Goal: Transaction & Acquisition: Purchase product/service

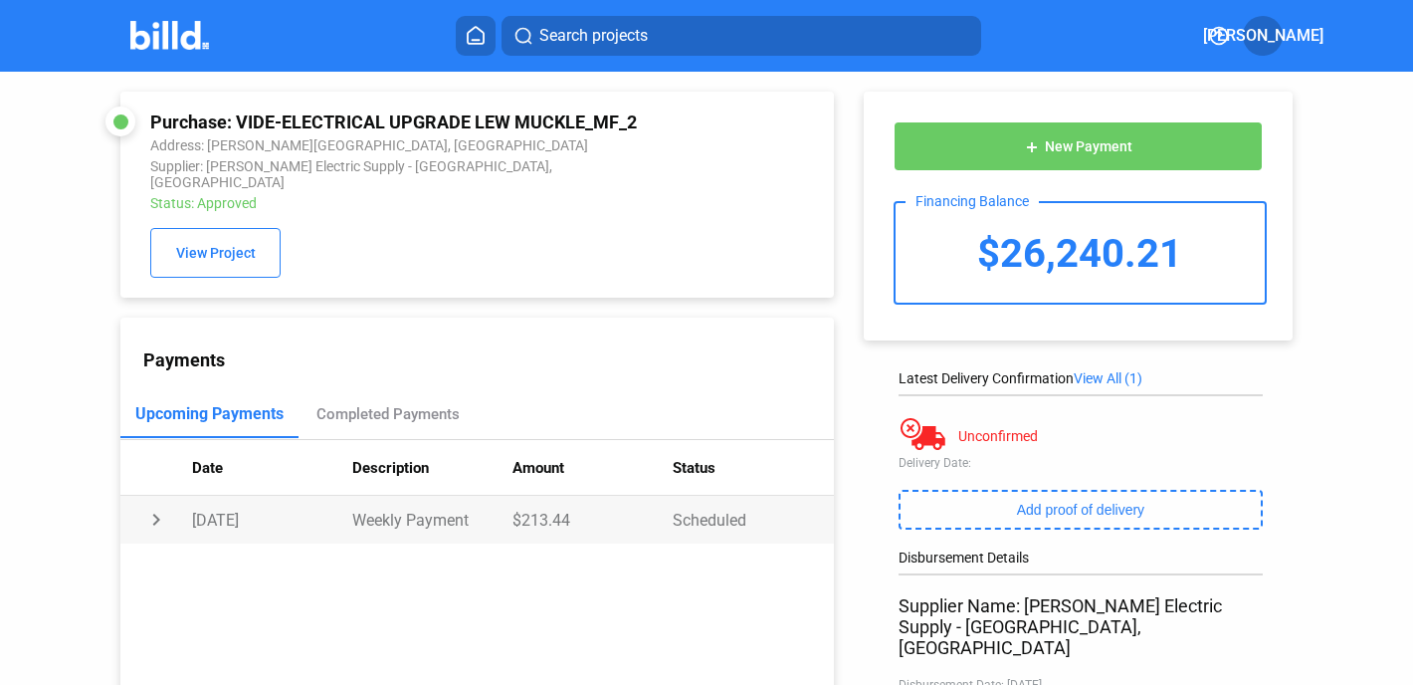
scroll to position [143, 0]
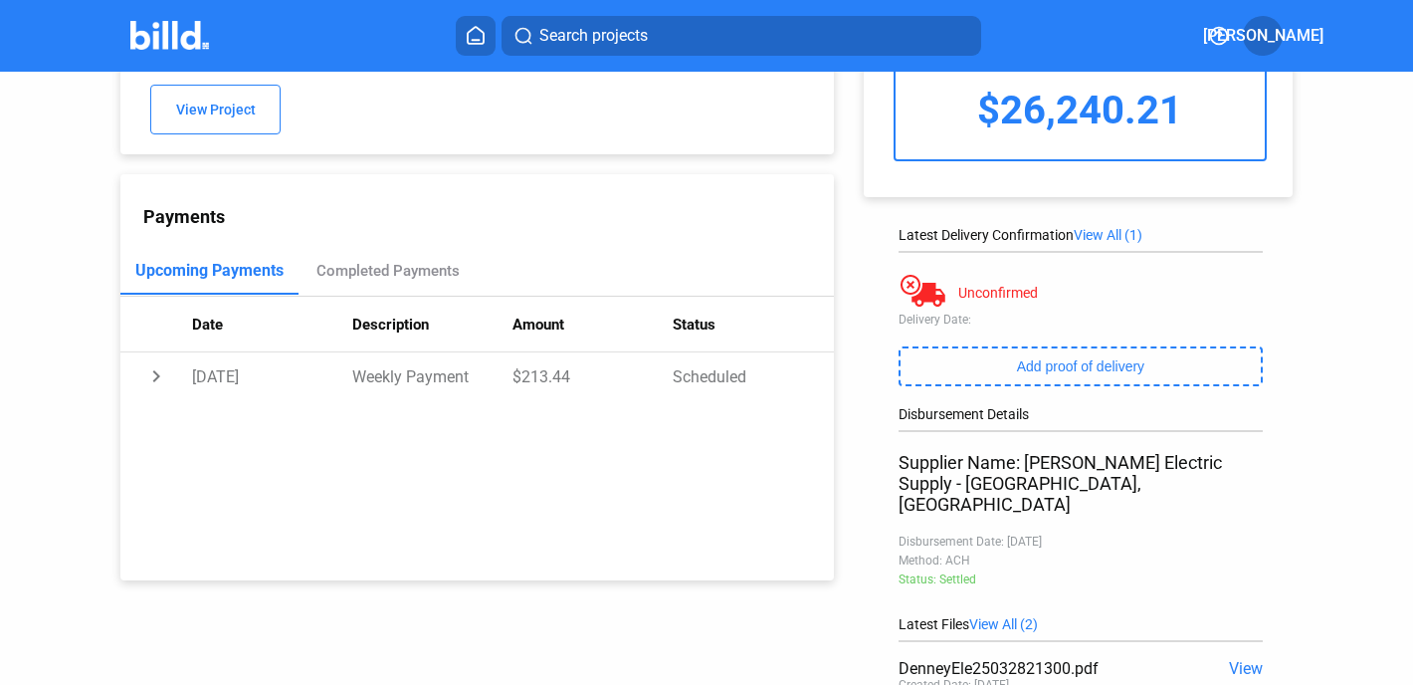
click at [553, 207] on div "Payments" at bounding box center [488, 216] width 691 height 21
click at [483, 39] on icon at bounding box center [476, 35] width 16 height 17
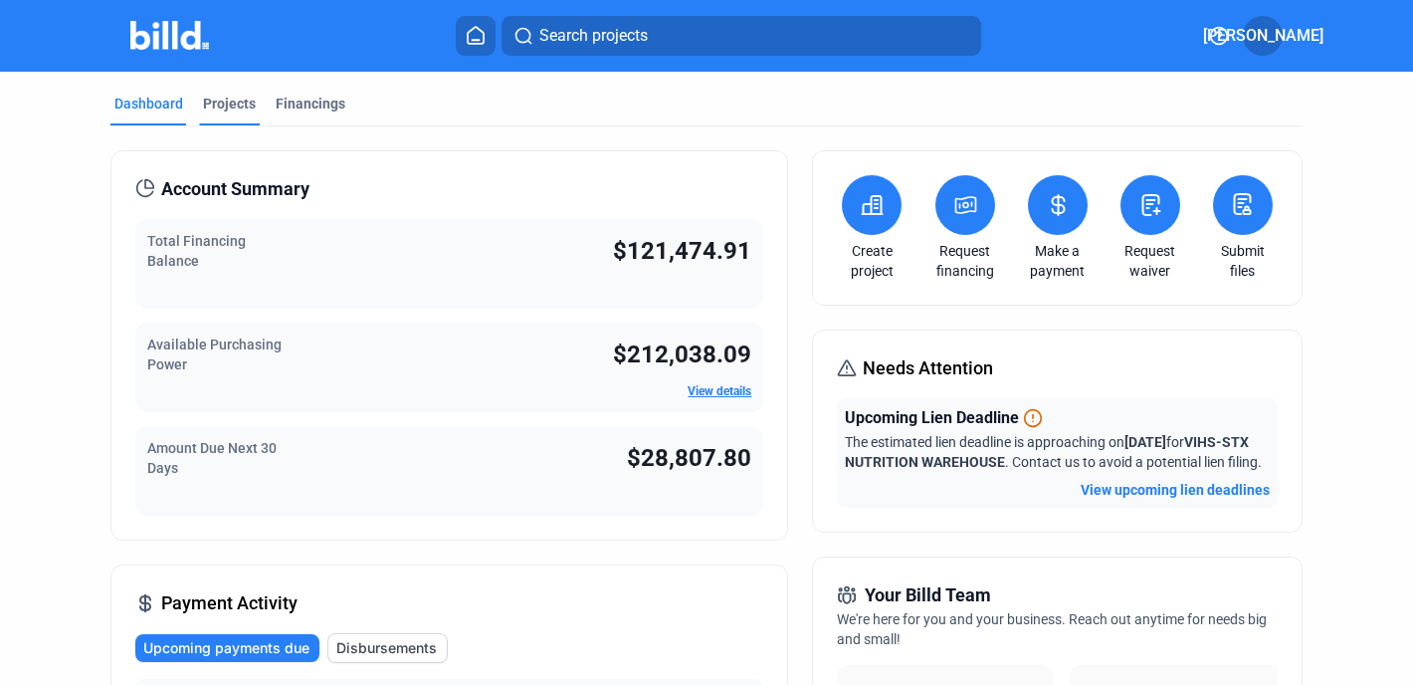
click at [232, 101] on div "Projects" at bounding box center [229, 104] width 53 height 20
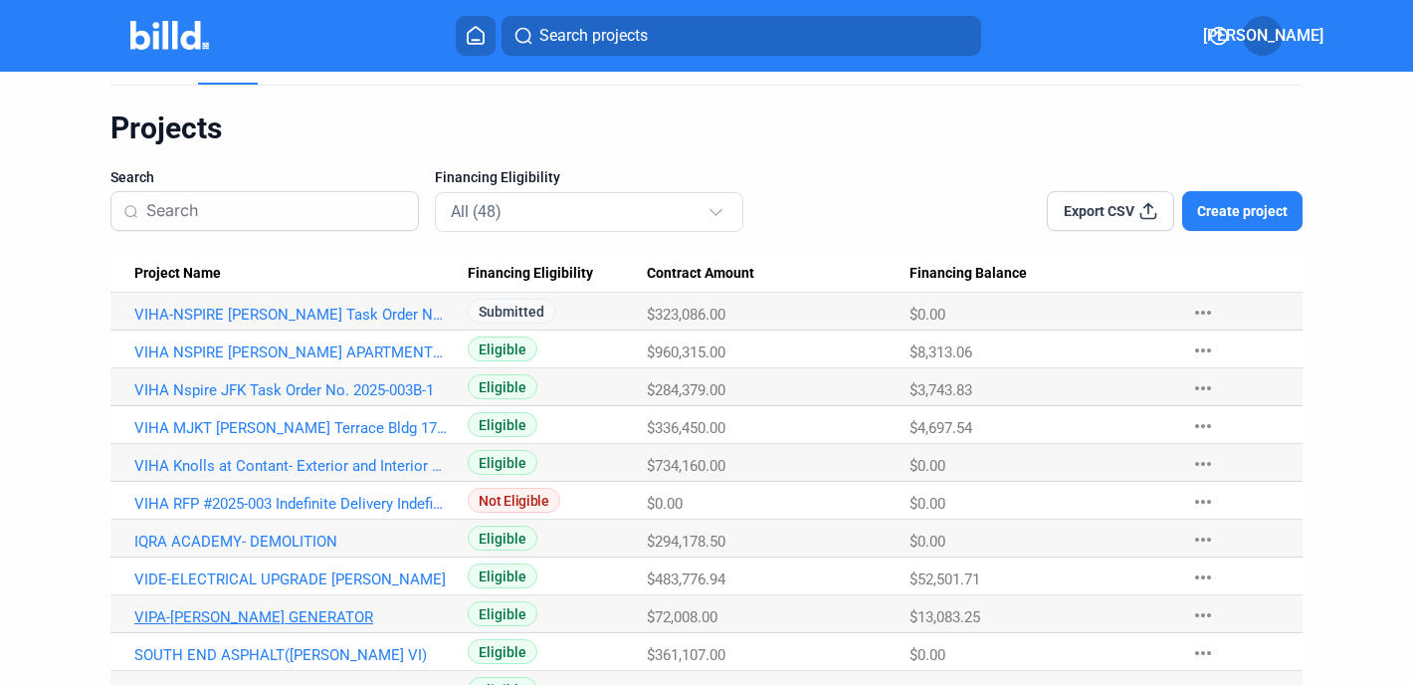
scroll to position [41, 0]
click at [280, 611] on link "VIPA-[PERSON_NAME] GENERATOR" at bounding box center [292, 617] width 317 height 18
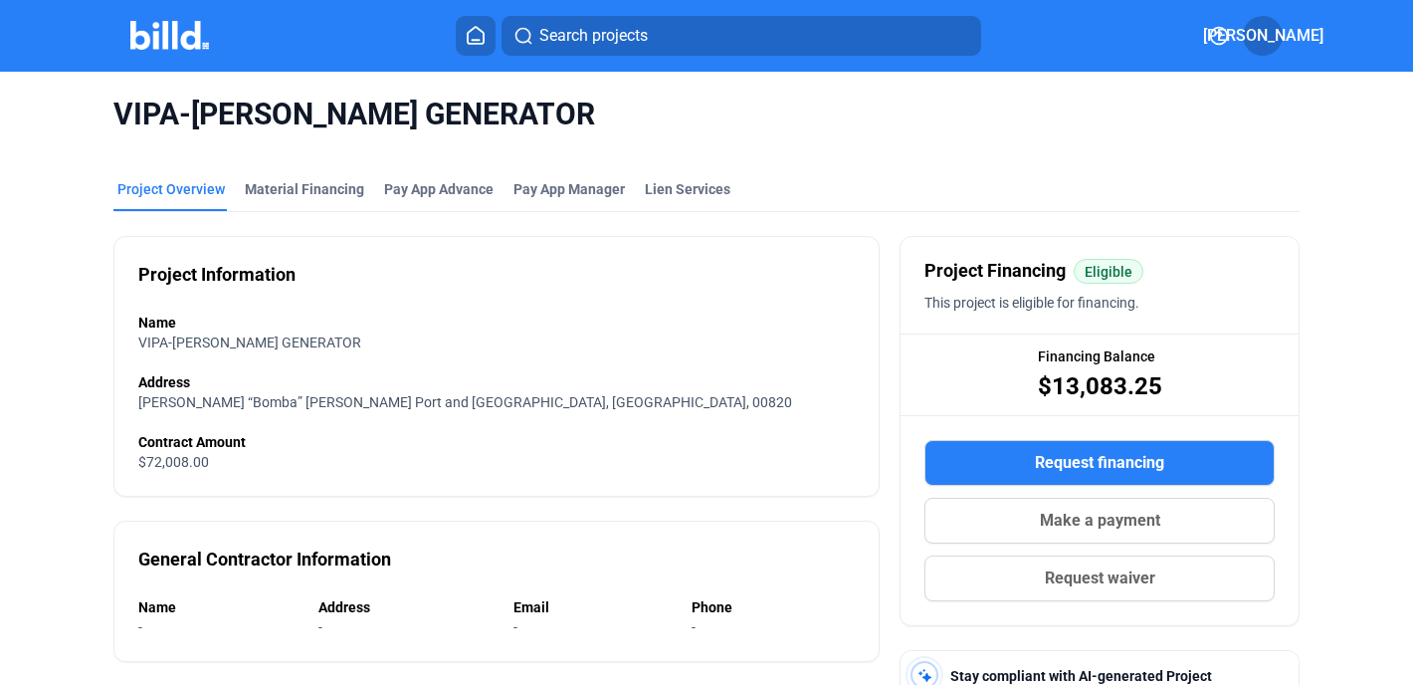
click at [289, 178] on mat-tab-group "Project Overview Material Financing Pay App Advance Pay App Manager Lien Servic…" at bounding box center [706, 633] width 1187 height 952
click at [290, 185] on div "Material Financing" at bounding box center [304, 189] width 119 height 20
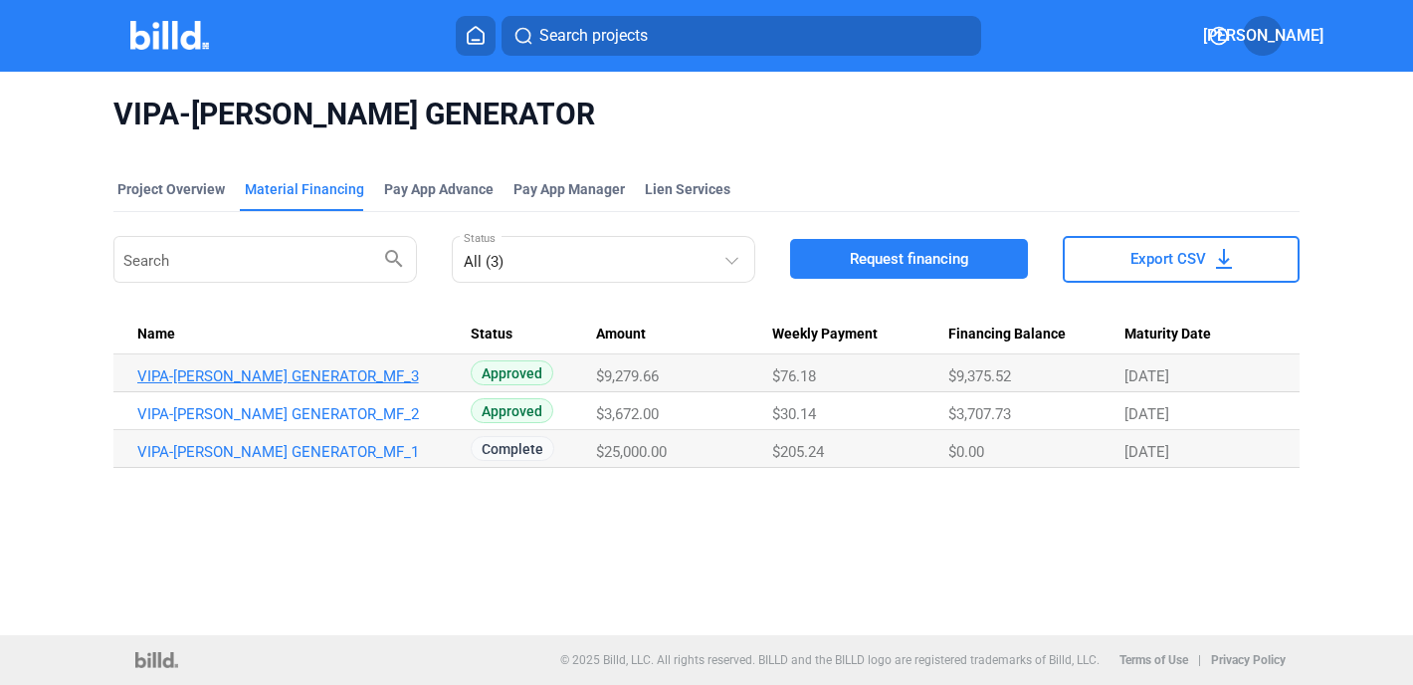
click at [313, 373] on link "VIPA-[PERSON_NAME] GENERATOR_MF_3" at bounding box center [295, 376] width 317 height 18
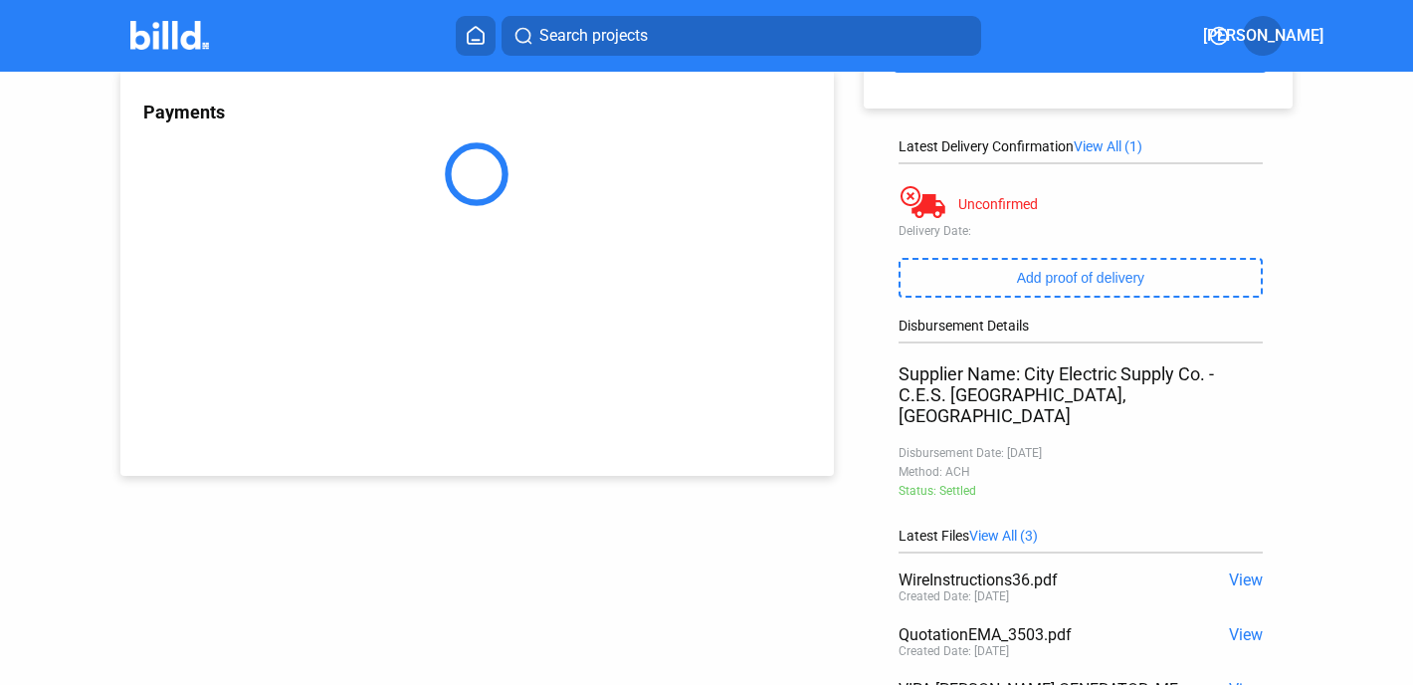
scroll to position [371, 0]
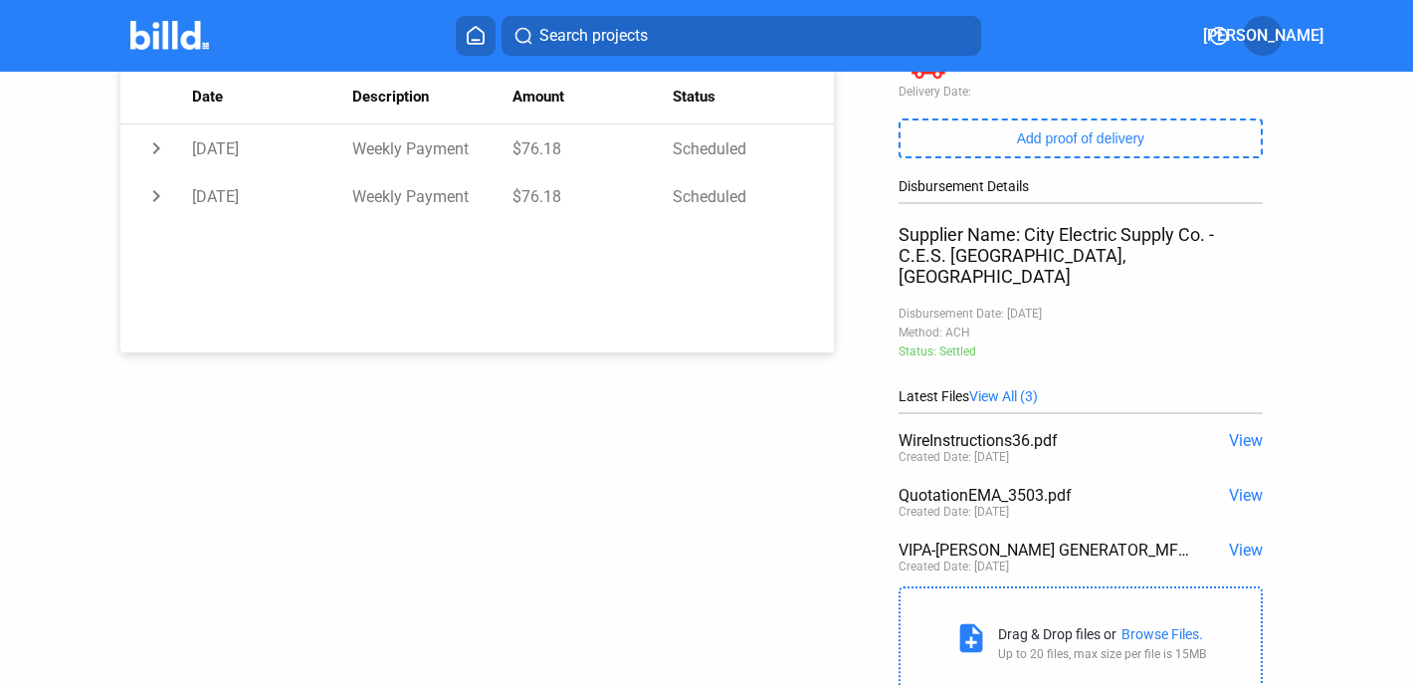
click at [1234, 486] on span "View" at bounding box center [1246, 495] width 34 height 19
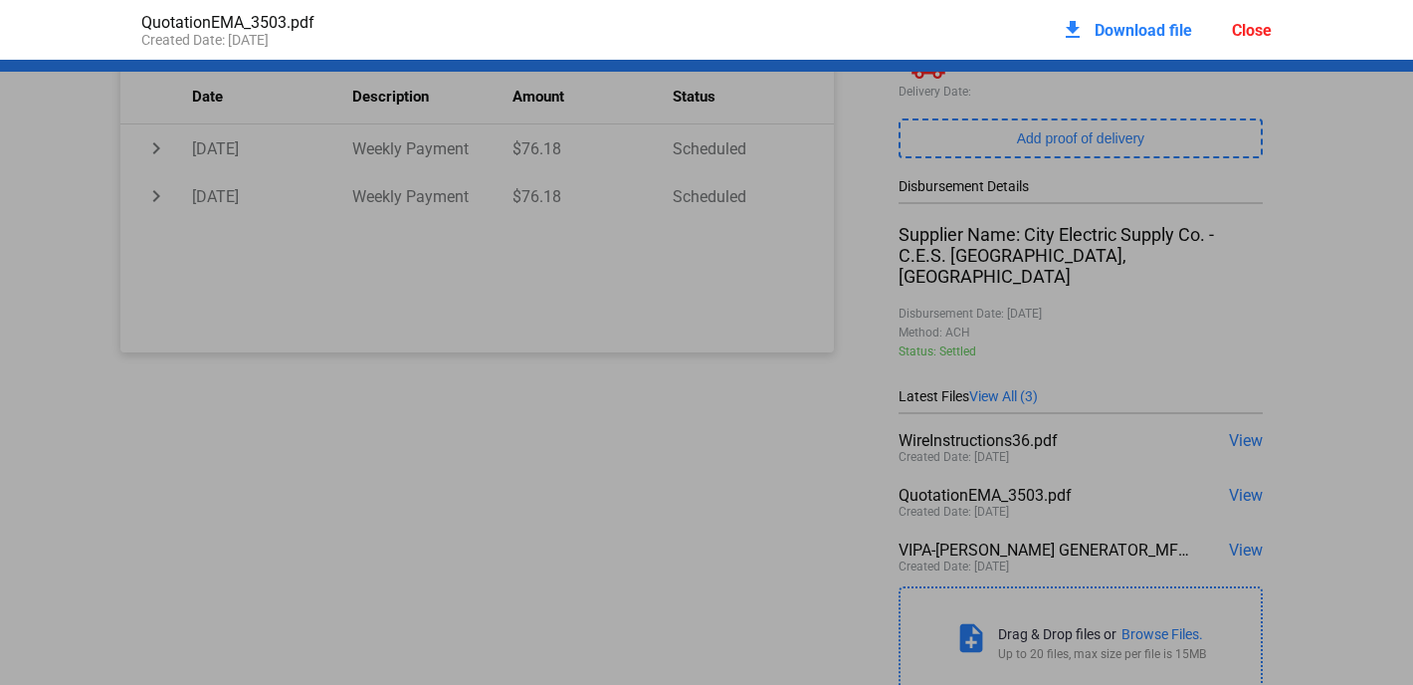
scroll to position [10, 0]
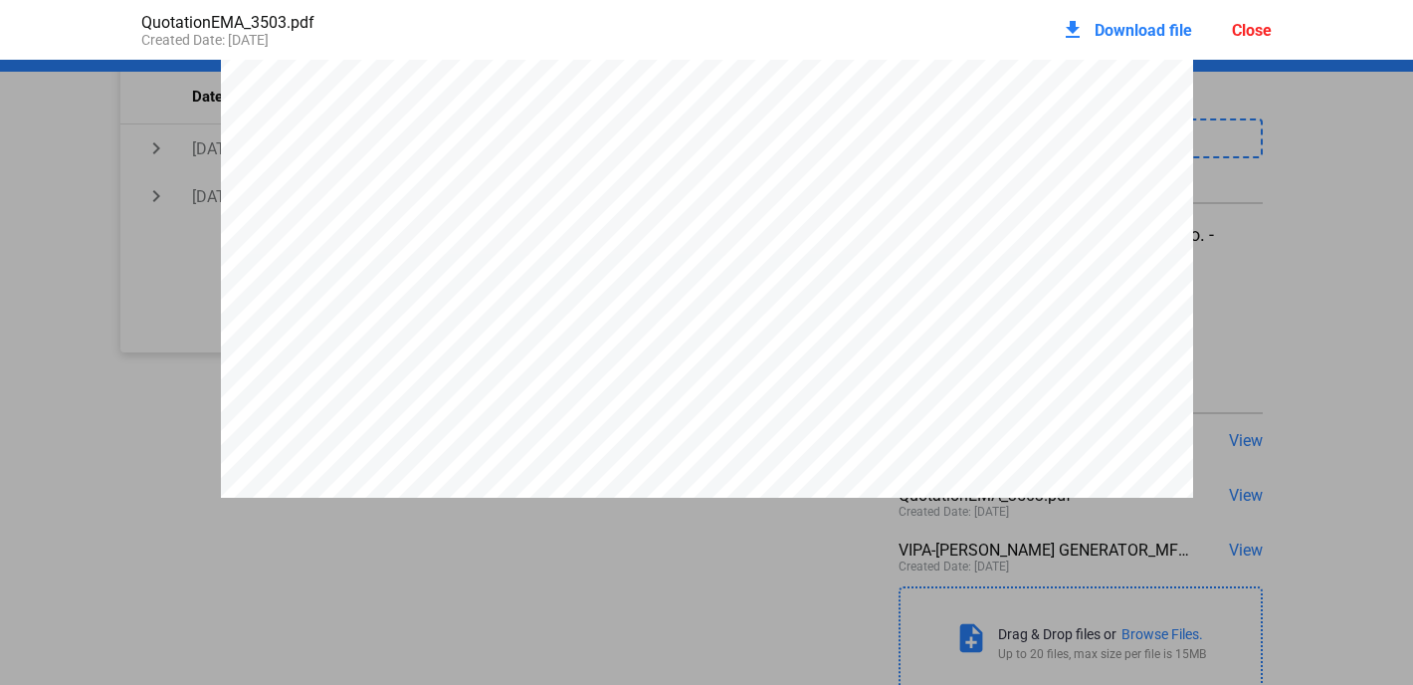
click at [1256, 28] on div "Close" at bounding box center [1252, 30] width 40 height 19
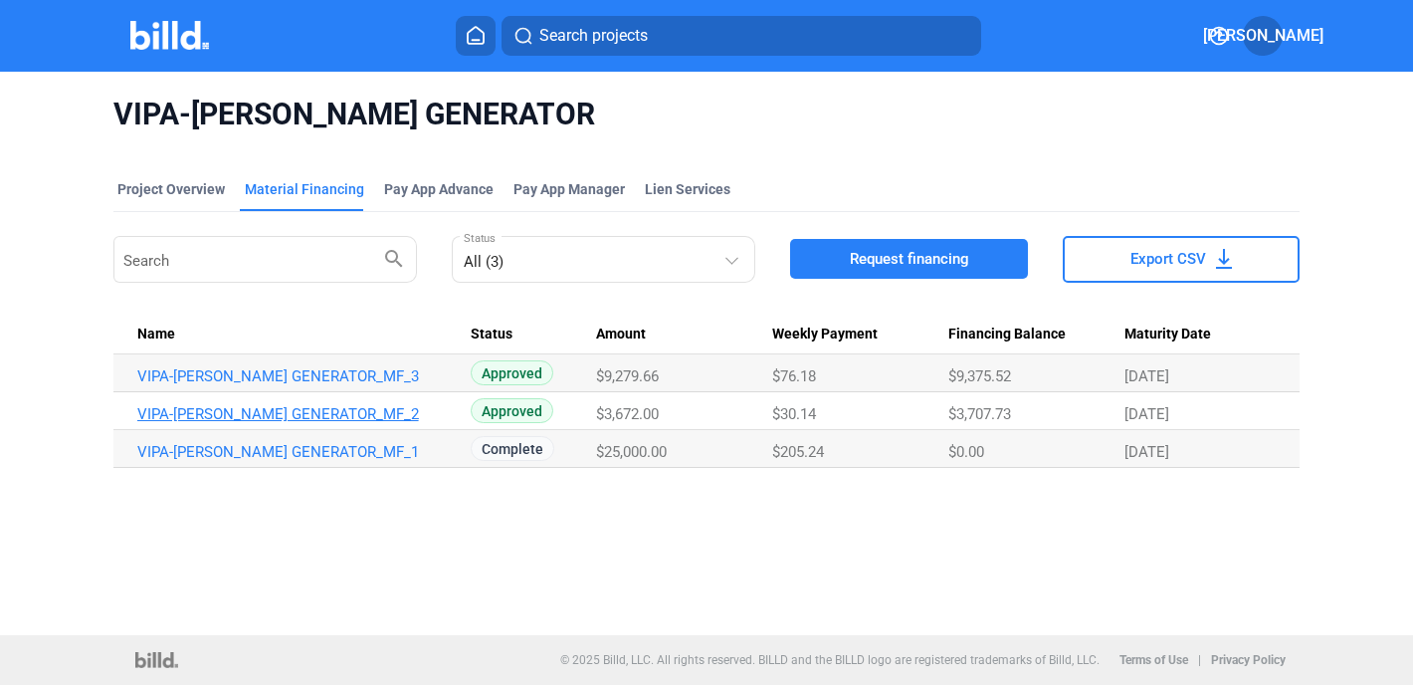
click at [291, 414] on link "VIPA-[PERSON_NAME] GENERATOR_MF_2" at bounding box center [295, 414] width 317 height 18
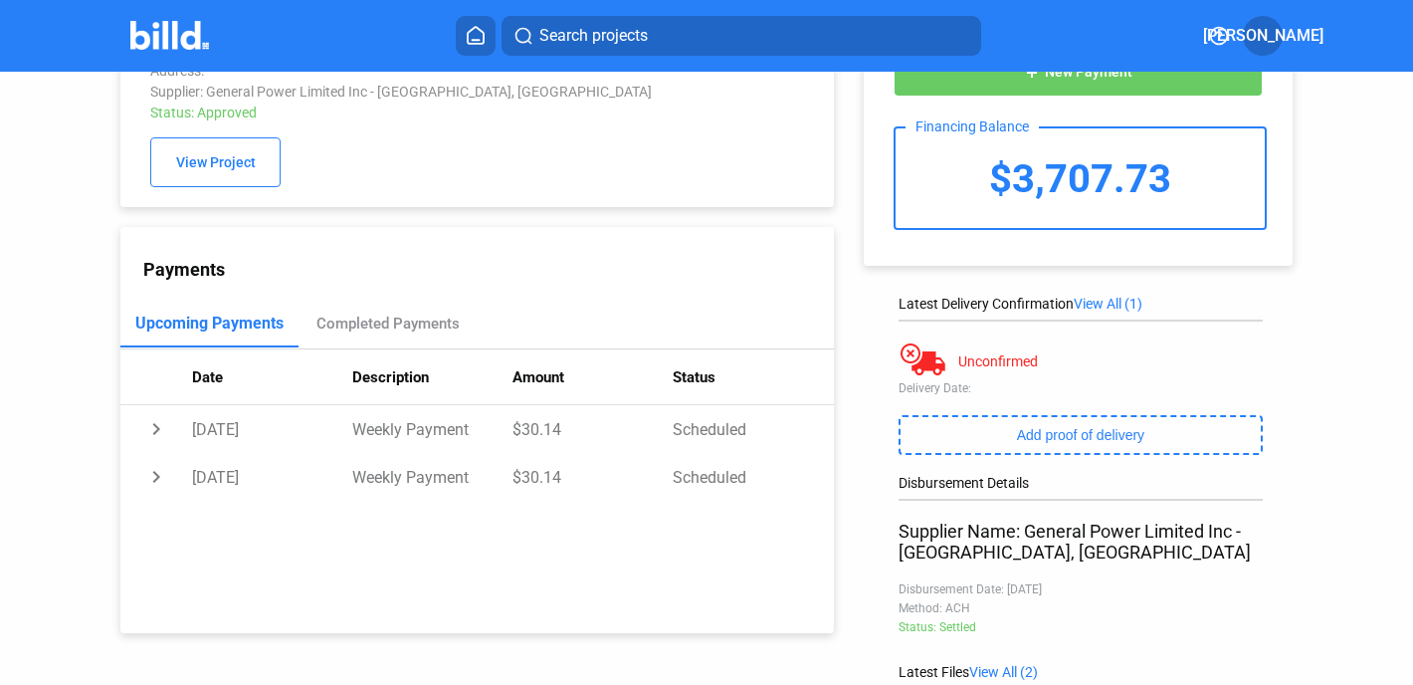
scroll to position [304, 0]
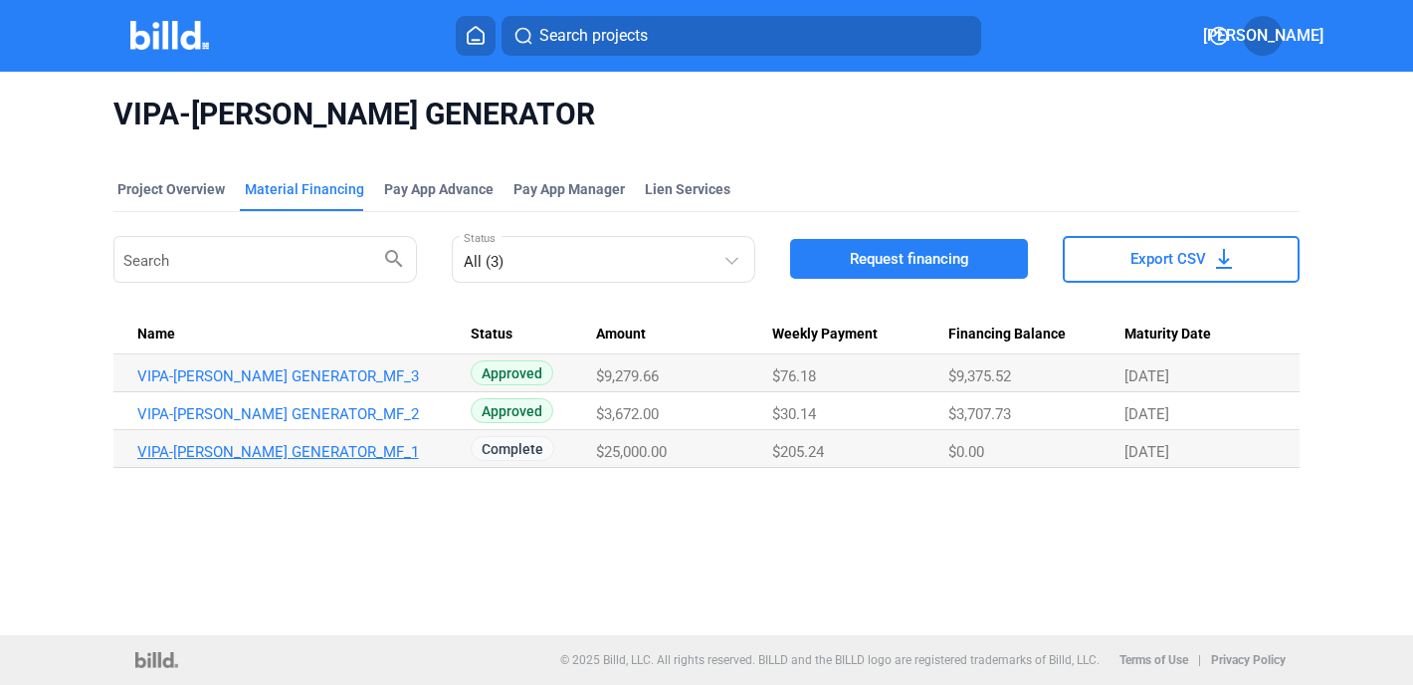
click at [317, 449] on link "VIPA-[PERSON_NAME] GENERATOR_MF_1" at bounding box center [295, 452] width 317 height 18
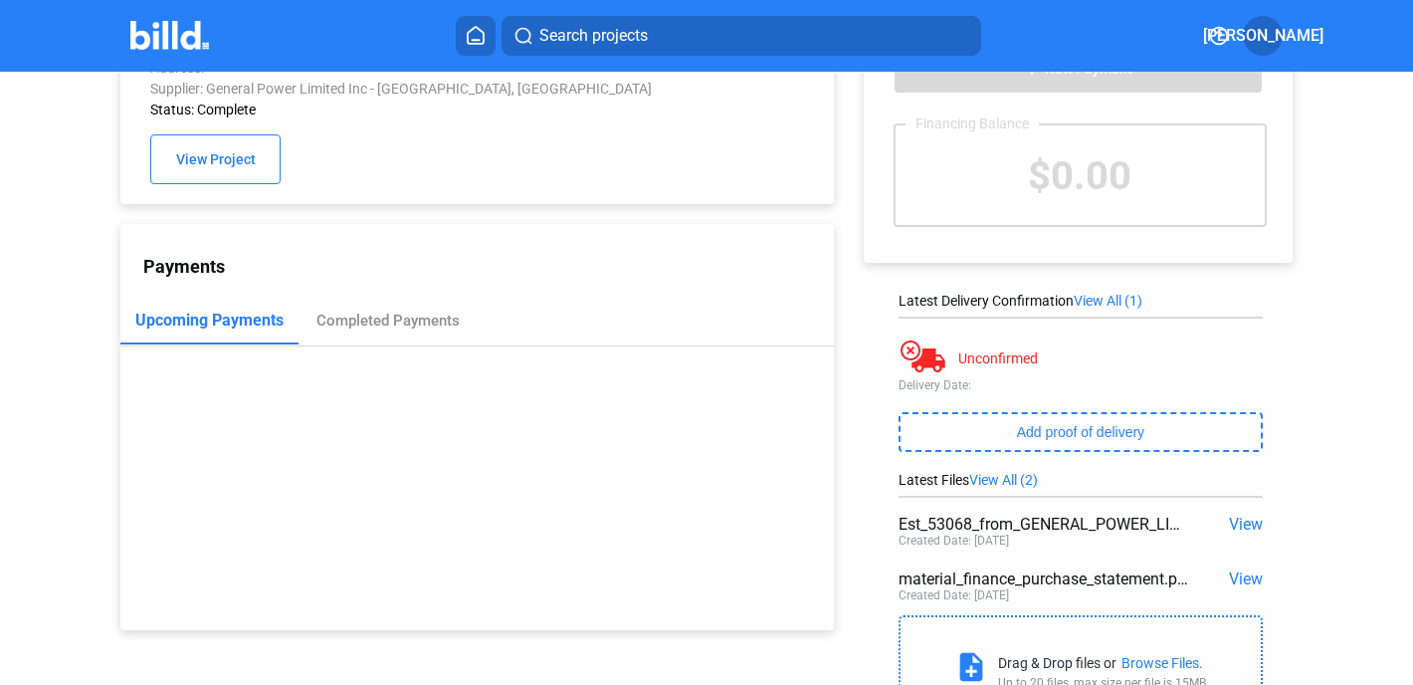
scroll to position [172, 0]
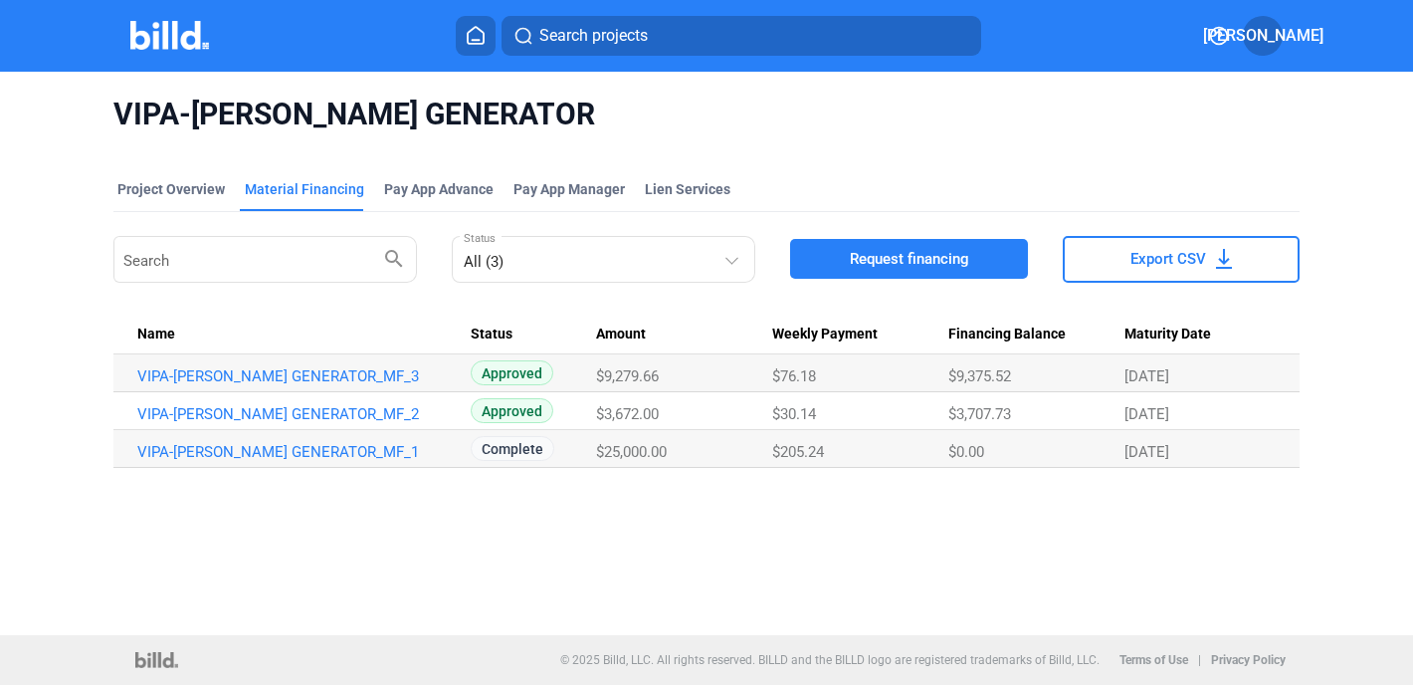
click at [653, 573] on div "VIPA-[PERSON_NAME] GENERATOR Project Overview Material Financing Pay App Advanc…" at bounding box center [706, 353] width 1413 height 563
click at [895, 255] on span "Request financing" at bounding box center [909, 259] width 119 height 20
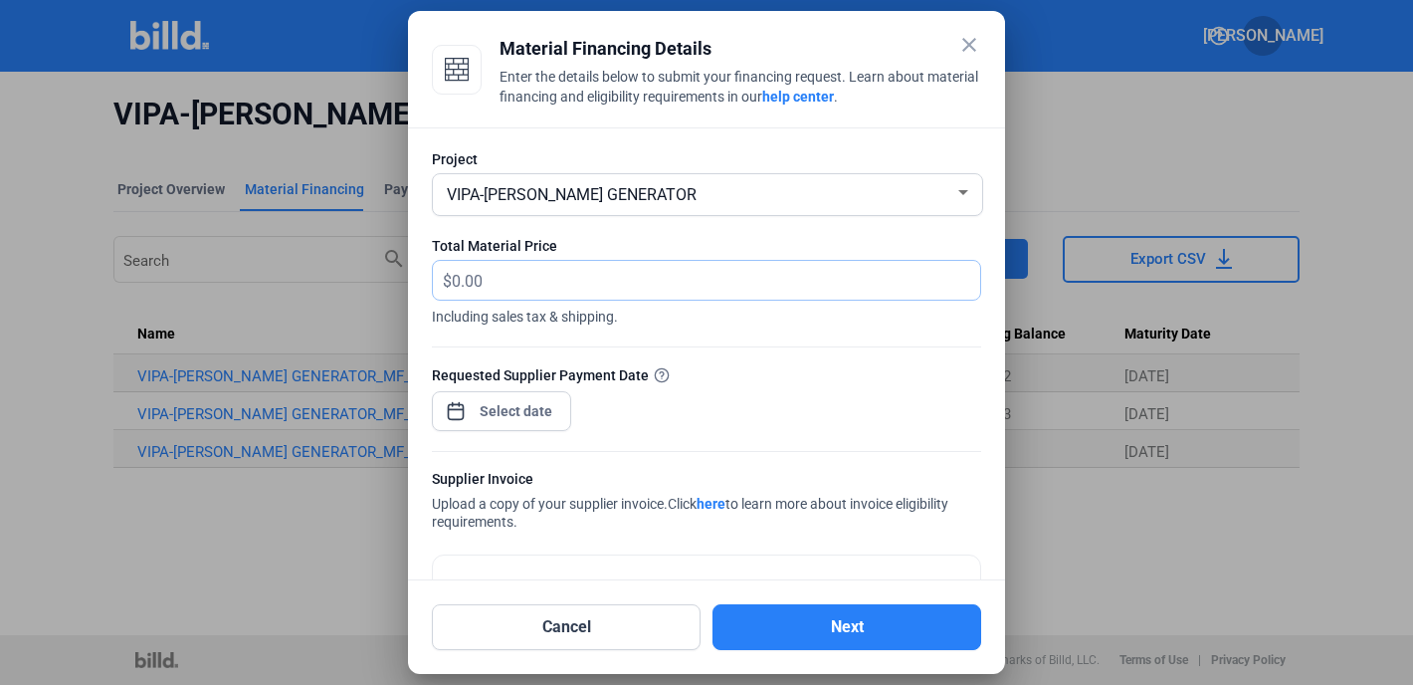
click at [467, 284] on input "text" at bounding box center [716, 280] width 529 height 39
type input "13,475.00"
click at [776, 185] on div "VIPA-[PERSON_NAME] GENERATOR" at bounding box center [699, 193] width 512 height 28
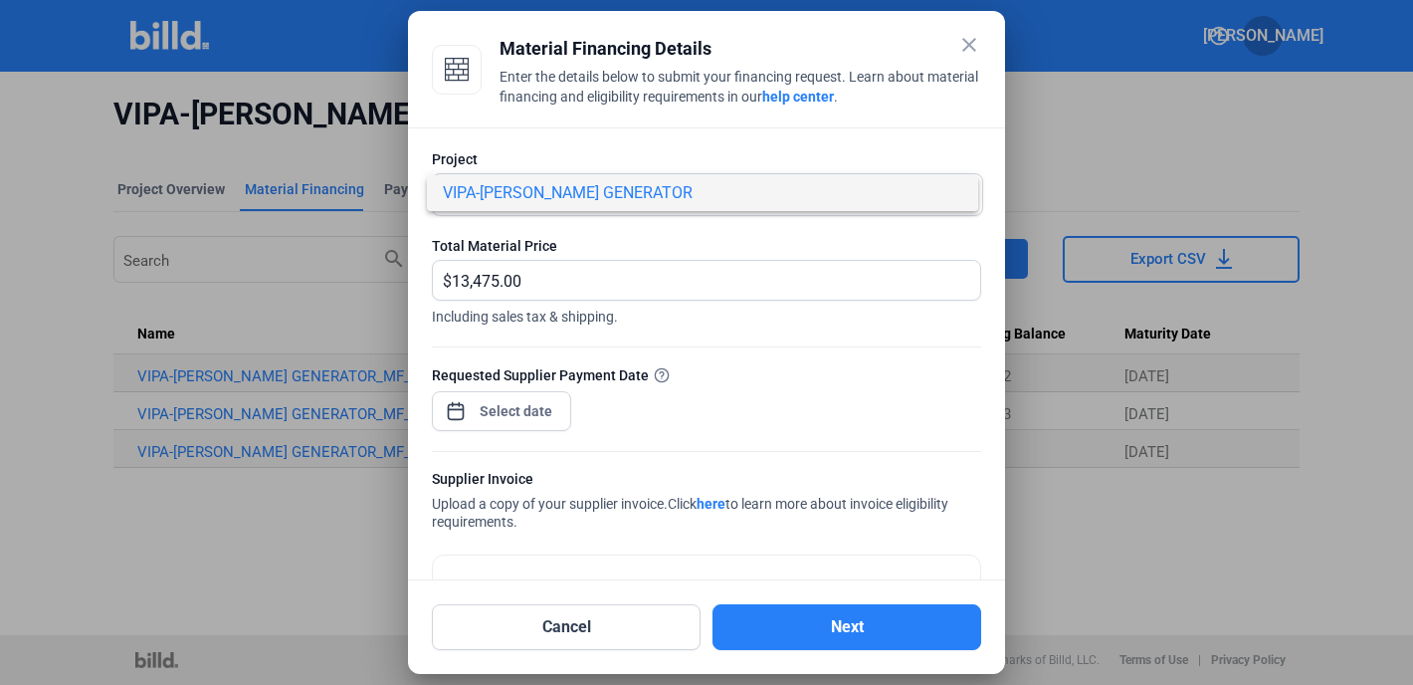
click at [500, 411] on div at bounding box center [706, 342] width 1413 height 685
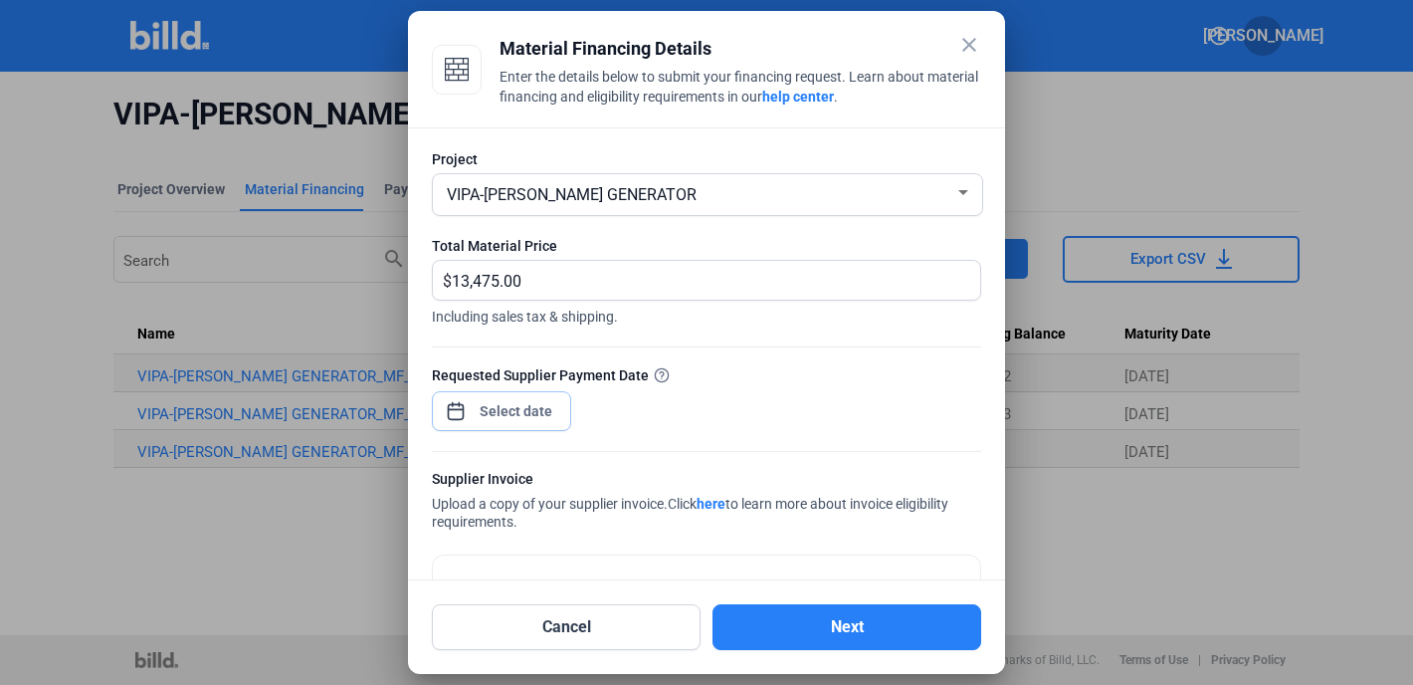
click at [463, 412] on span "Open calendar" at bounding box center [456, 401] width 48 height 48
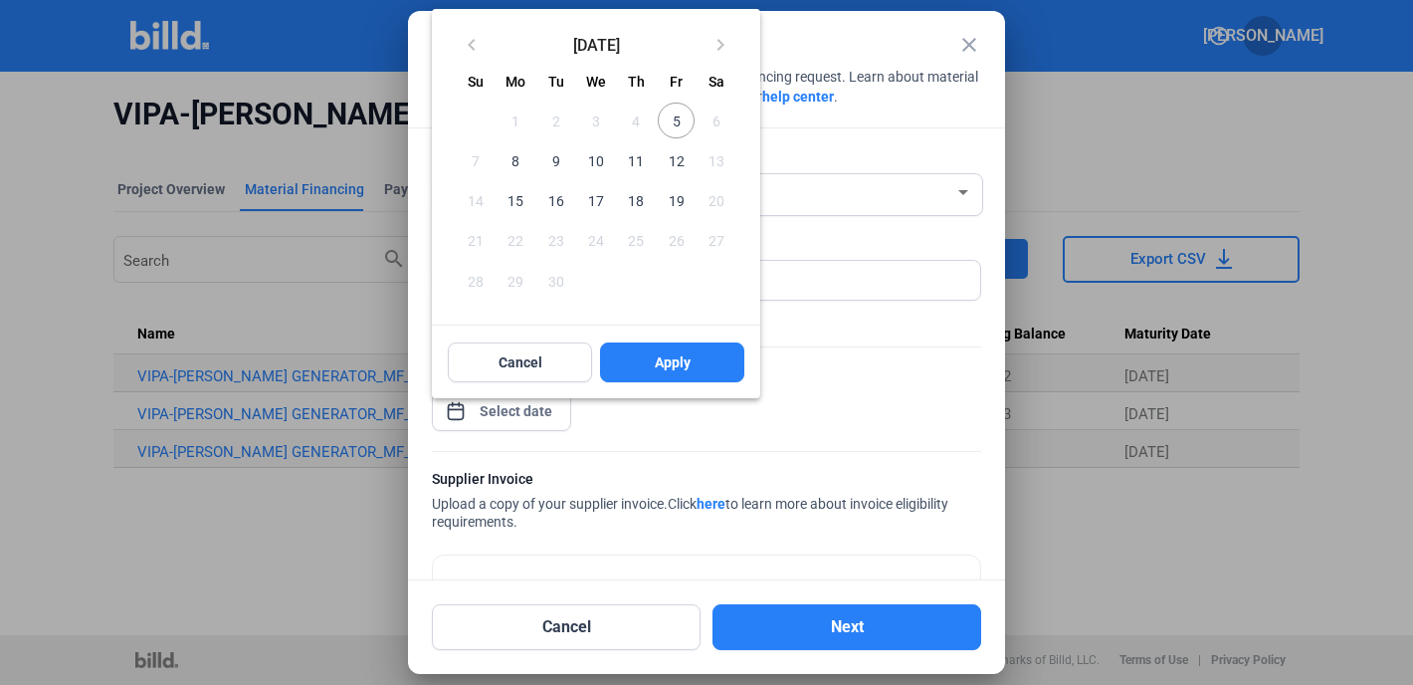
click at [517, 159] on span "8" at bounding box center [516, 160] width 36 height 36
click at [676, 363] on span "Apply" at bounding box center [673, 362] width 36 height 20
type input "[DATE]"
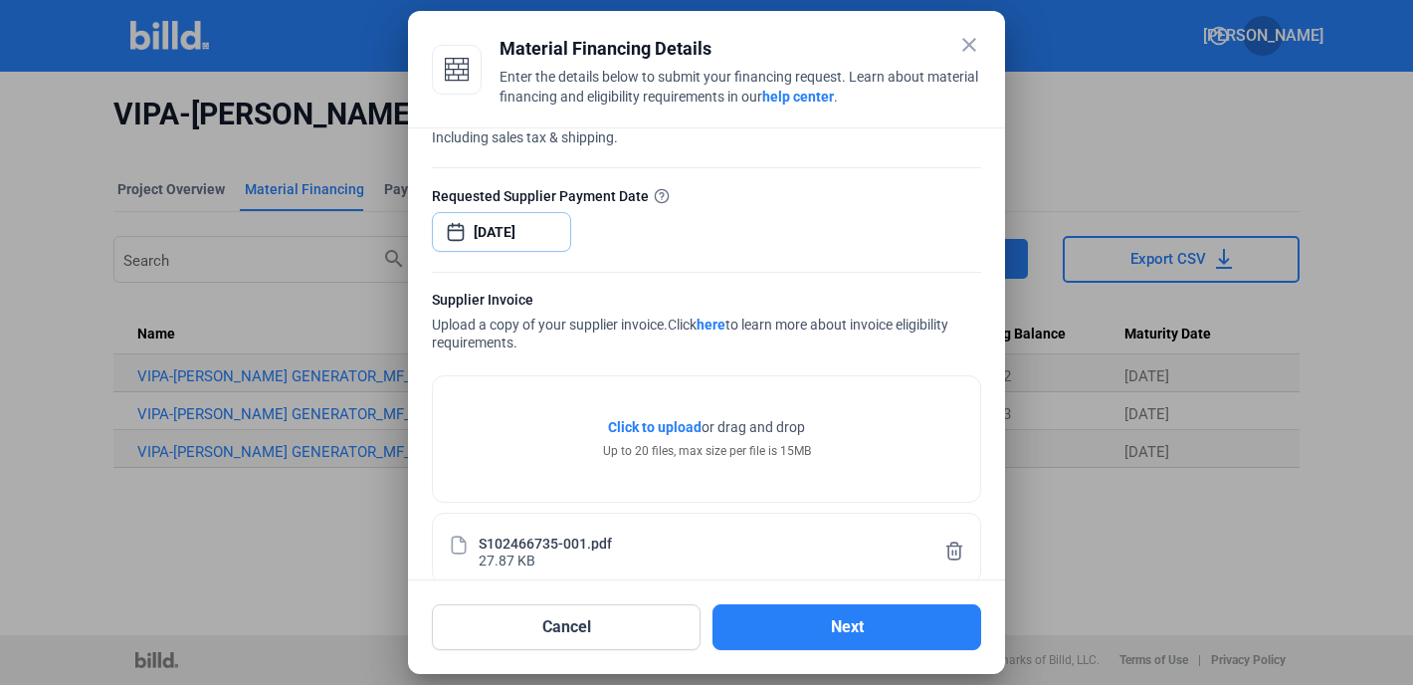
scroll to position [208, 0]
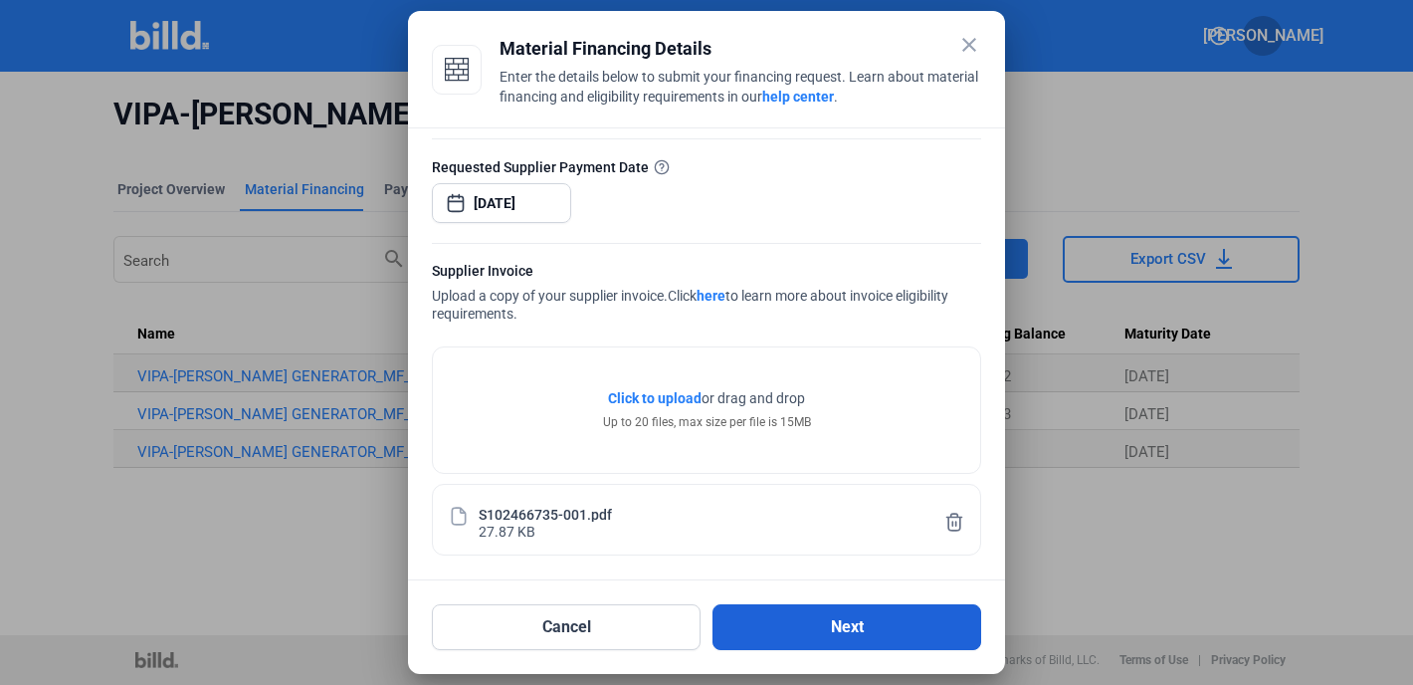
click at [871, 636] on button "Next" at bounding box center [847, 627] width 269 height 46
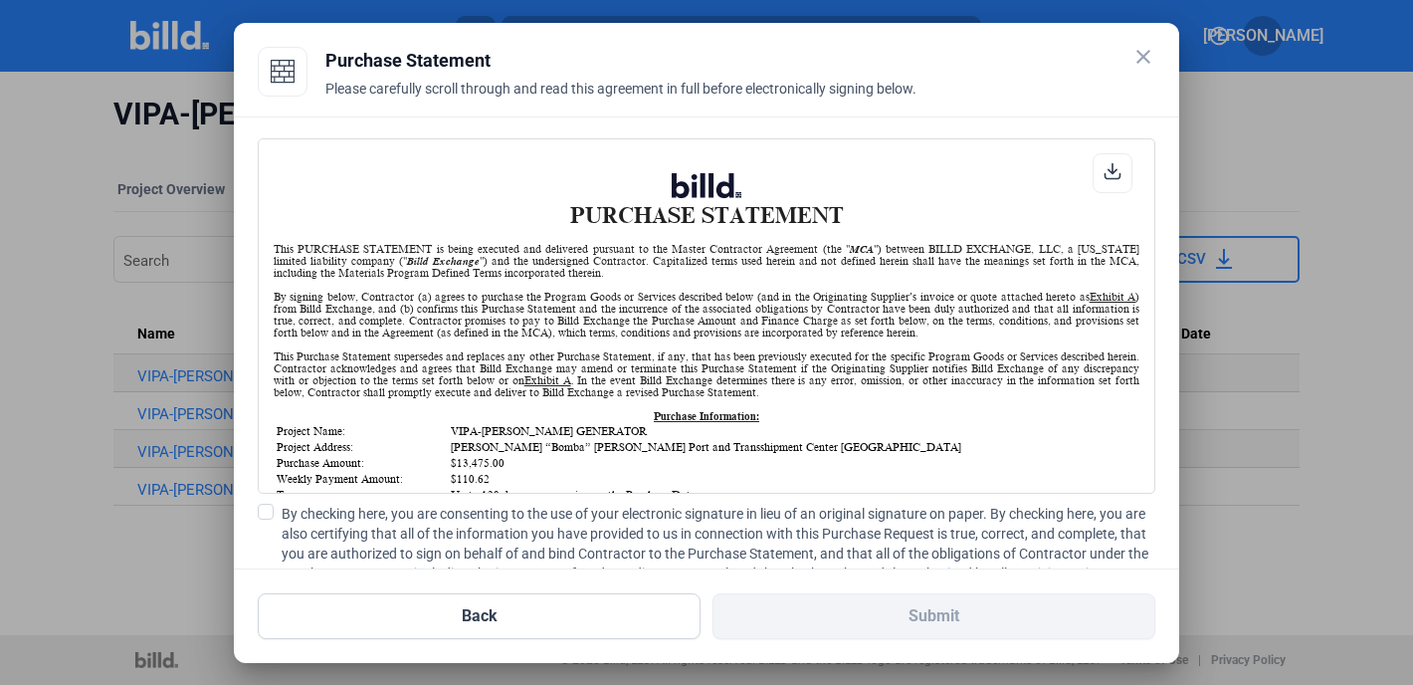
scroll to position [1645, 0]
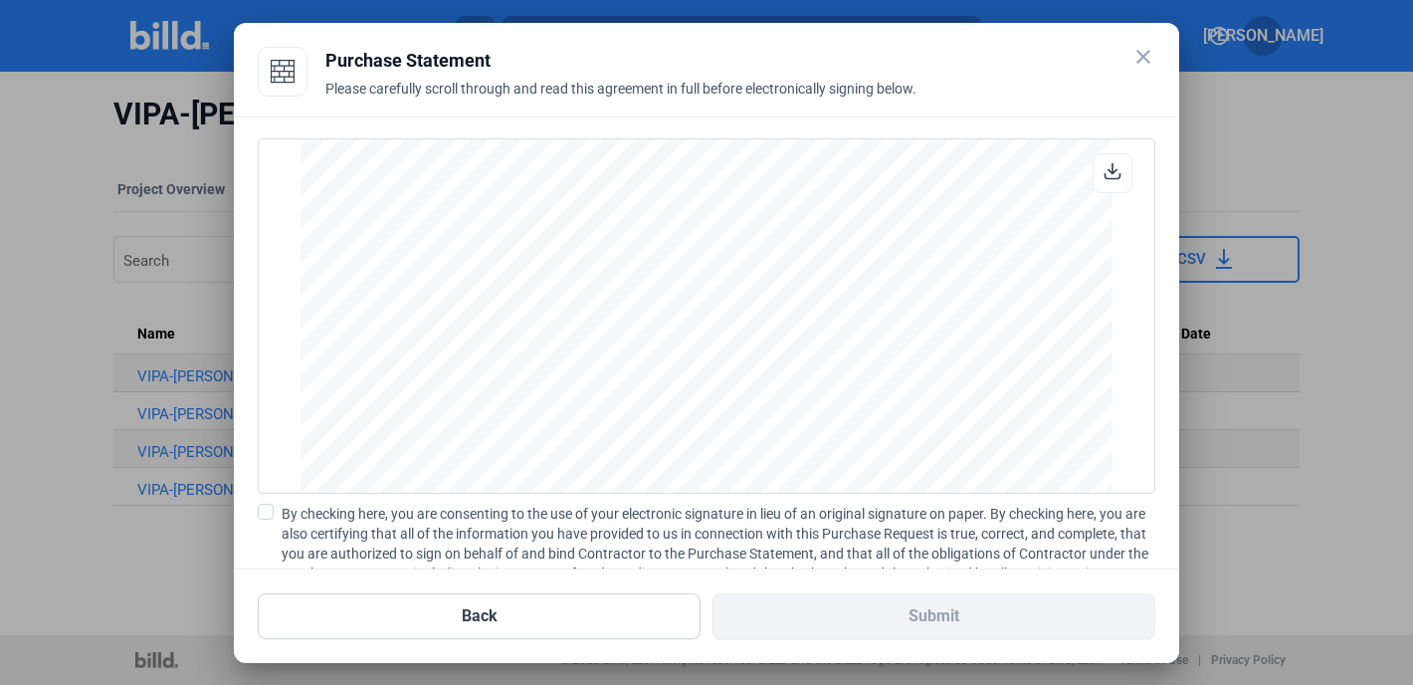
click at [270, 509] on span at bounding box center [266, 512] width 16 height 16
click at [0, 0] on input "By checking here, you are consenting to the use of your electronic signature in…" at bounding box center [0, 0] width 0 height 0
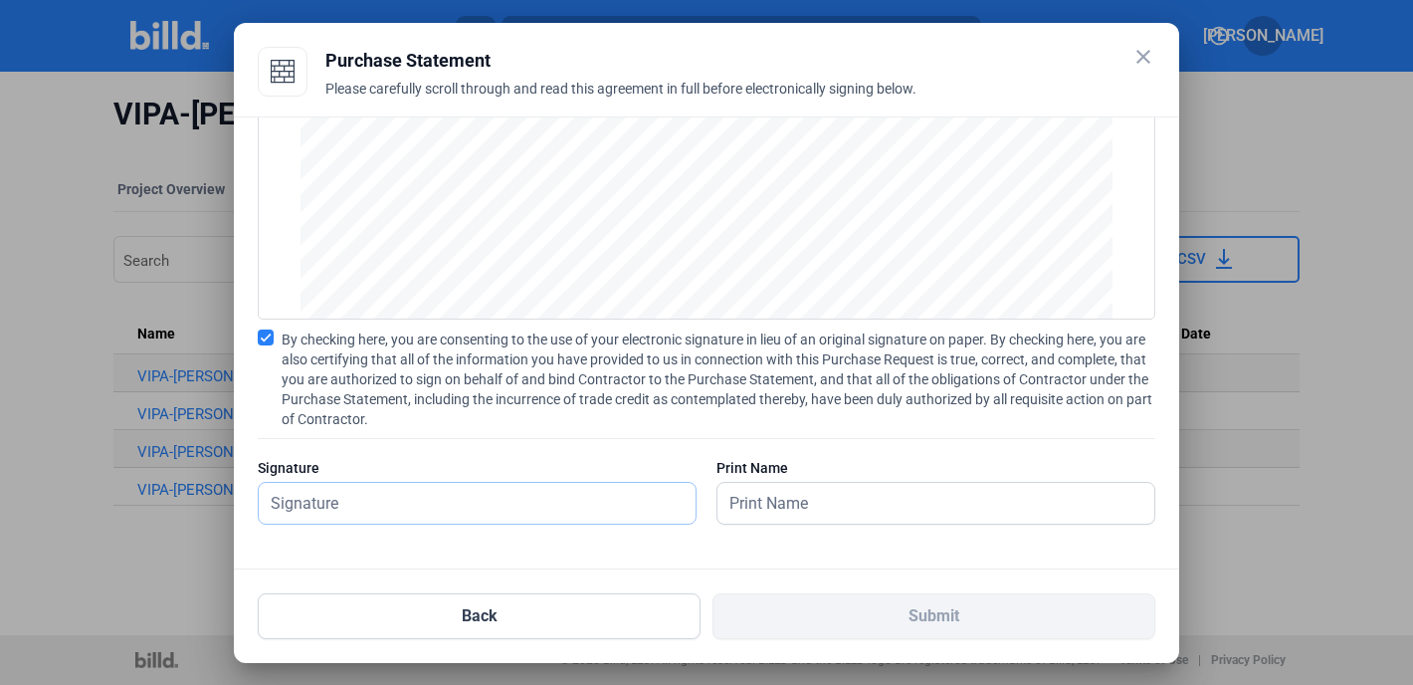
click at [398, 487] on input "text" at bounding box center [477, 503] width 437 height 41
type input "[PERSON_NAME]"
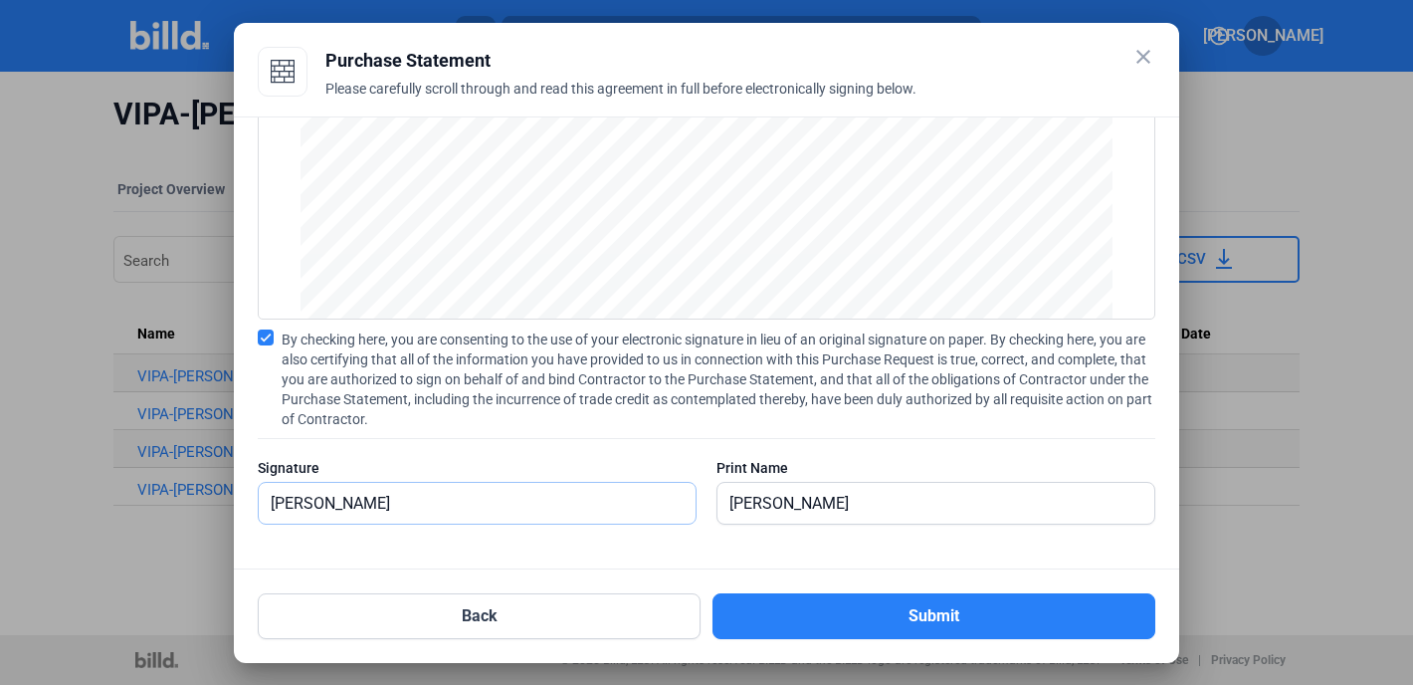
drag, startPoint x: 399, startPoint y: 499, endPoint x: 217, endPoint y: 498, distance: 182.1
click at [217, 498] on div "close Purchase Statement Please carefully scroll through and read this agreemen…" at bounding box center [706, 342] width 1413 height 685
type input "[PERSON_NAME]"
click at [935, 532] on div at bounding box center [936, 535] width 439 height 20
click at [903, 515] on input "[PERSON_NAME]" at bounding box center [925, 503] width 415 height 41
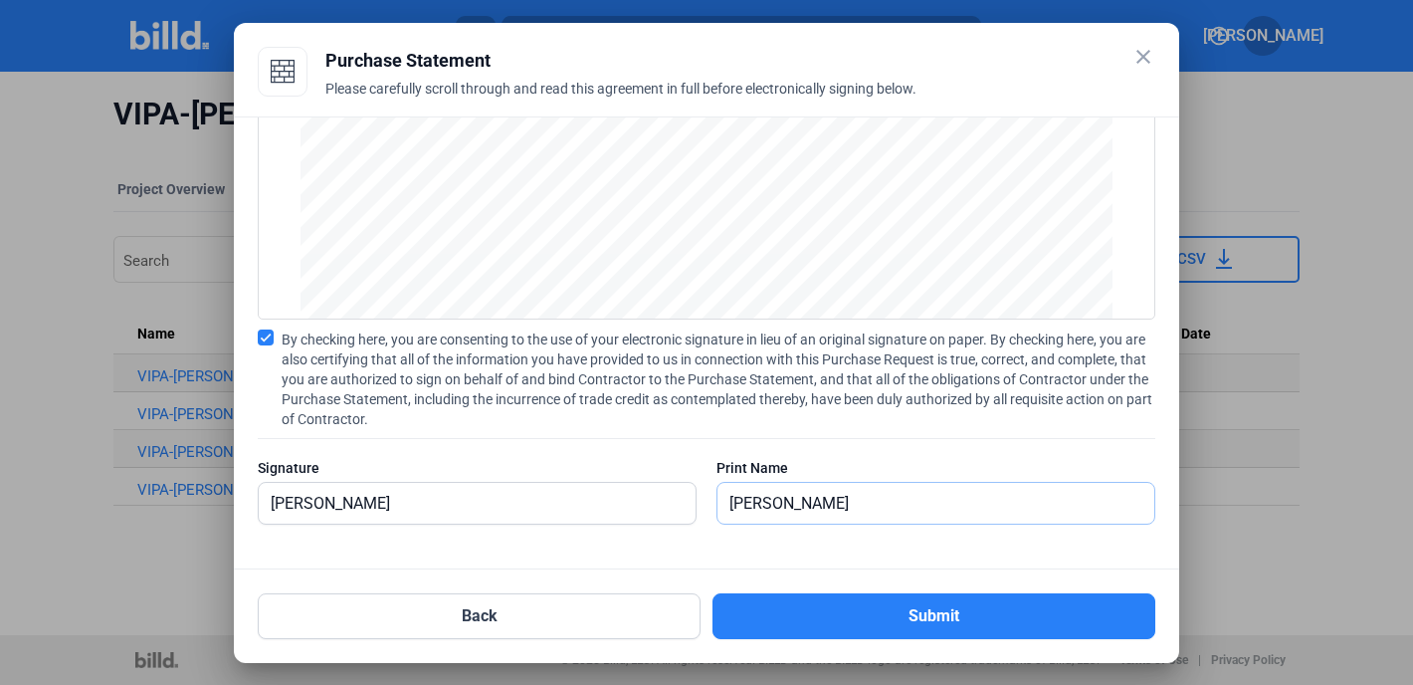
type input "[PERSON_NAME]"
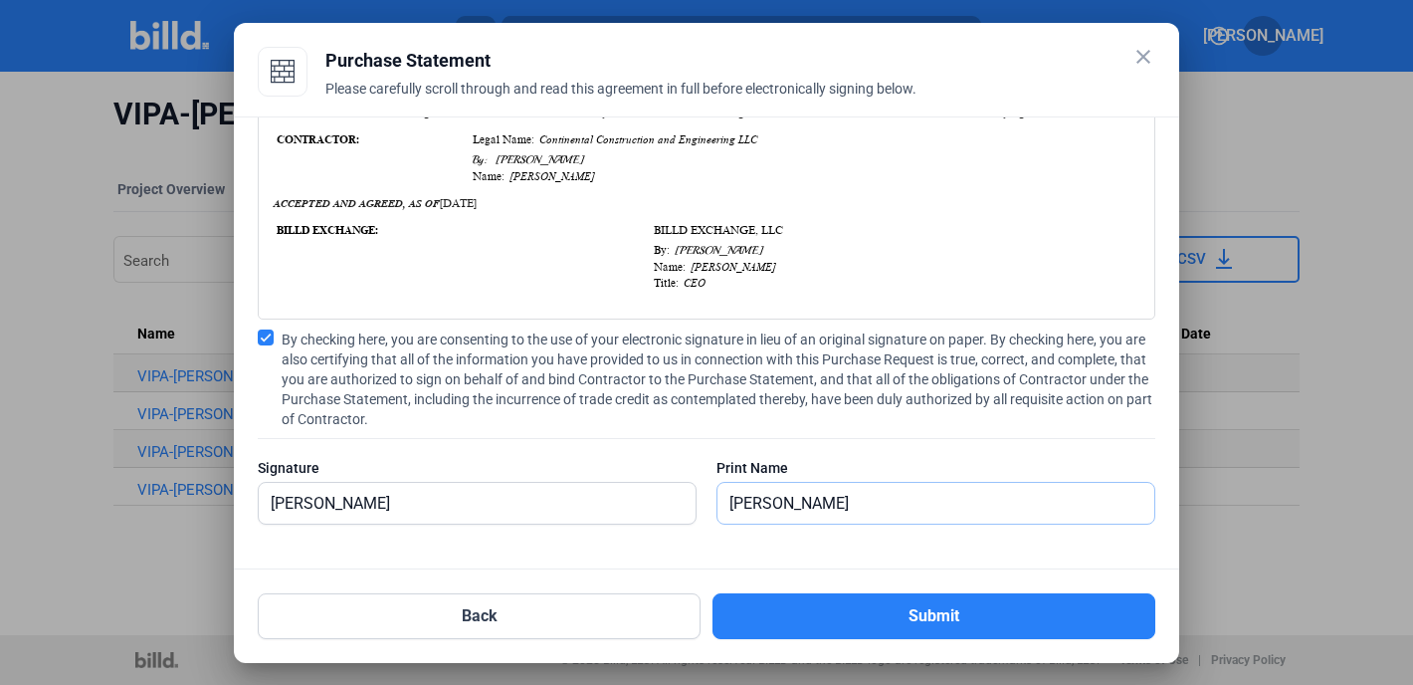
scroll to position [251, 0]
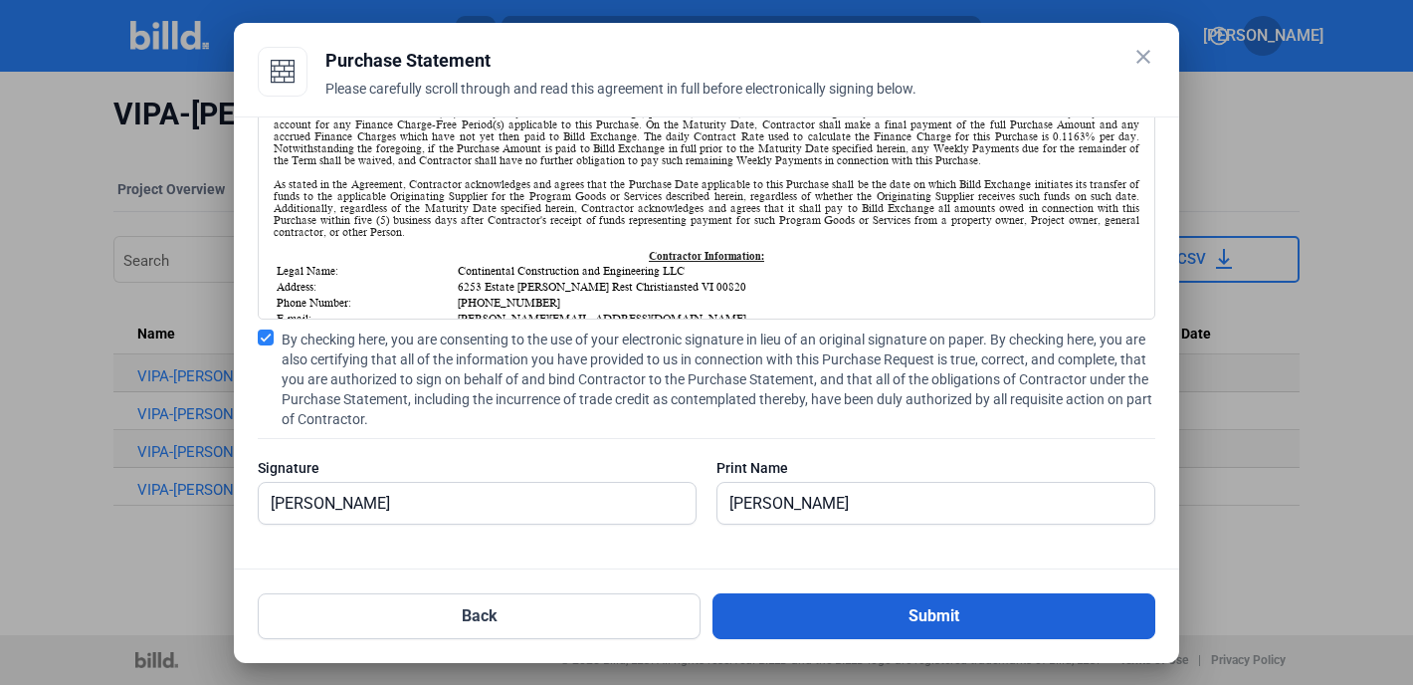
click at [922, 606] on button "Submit" at bounding box center [934, 616] width 443 height 46
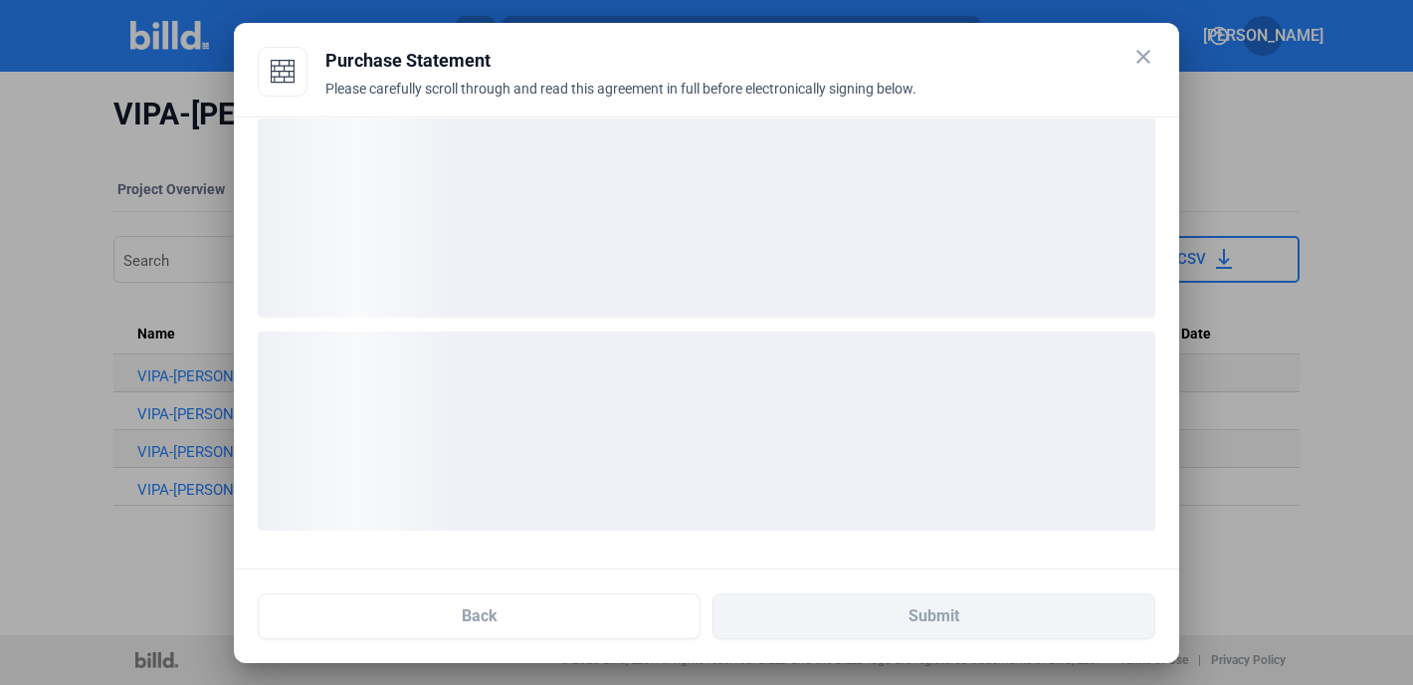
scroll to position [20, 0]
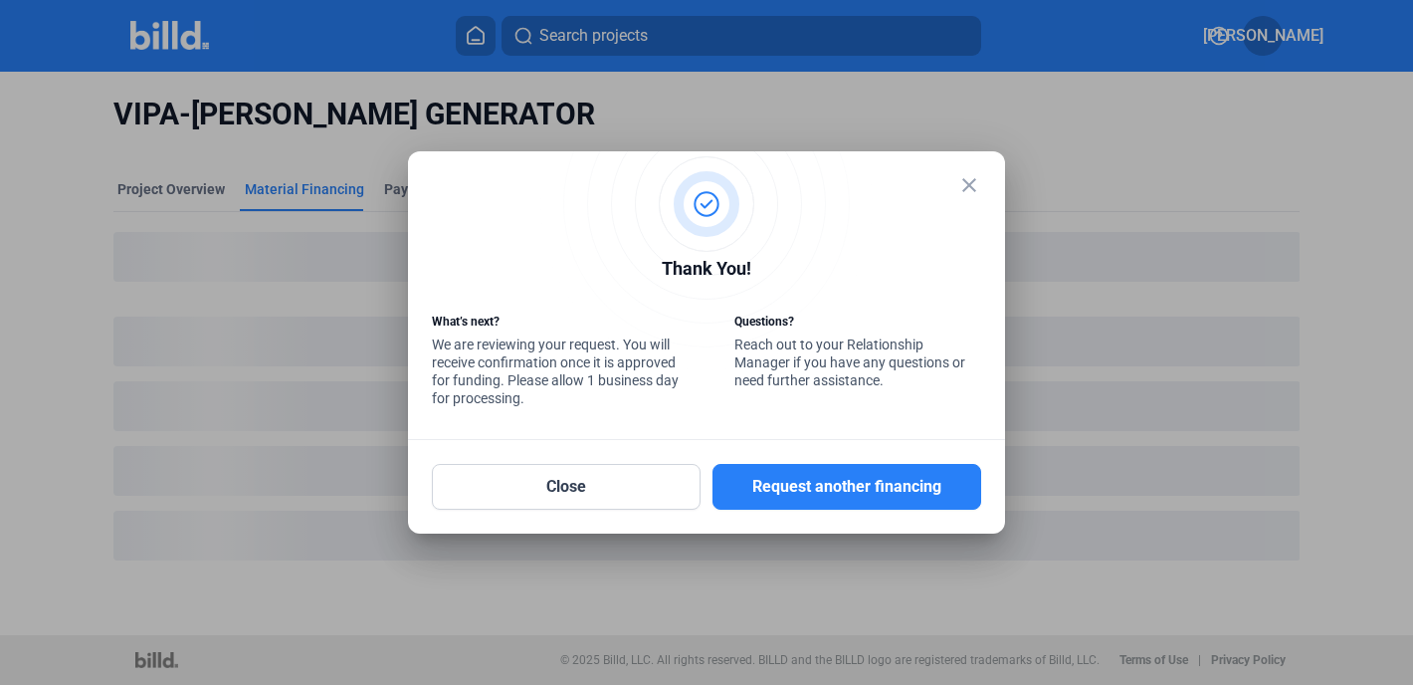
click at [968, 188] on mat-icon "close" at bounding box center [970, 185] width 24 height 24
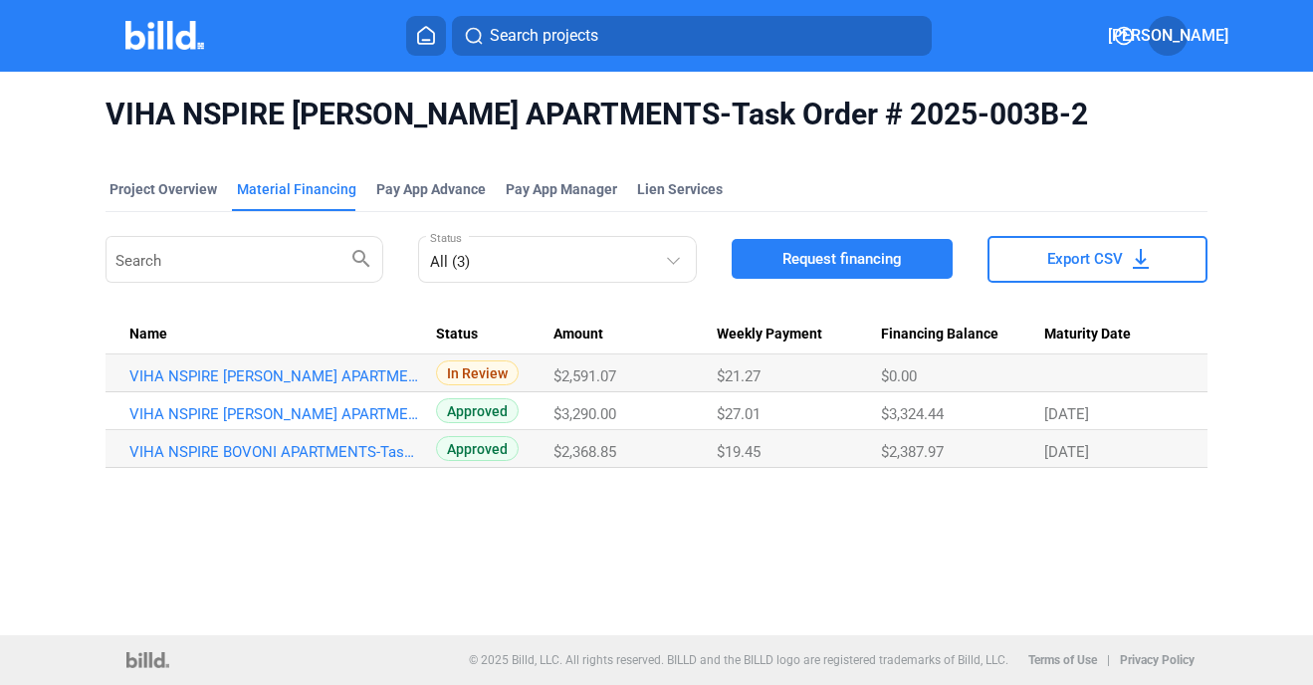
click at [438, 34] on button at bounding box center [426, 36] width 40 height 40
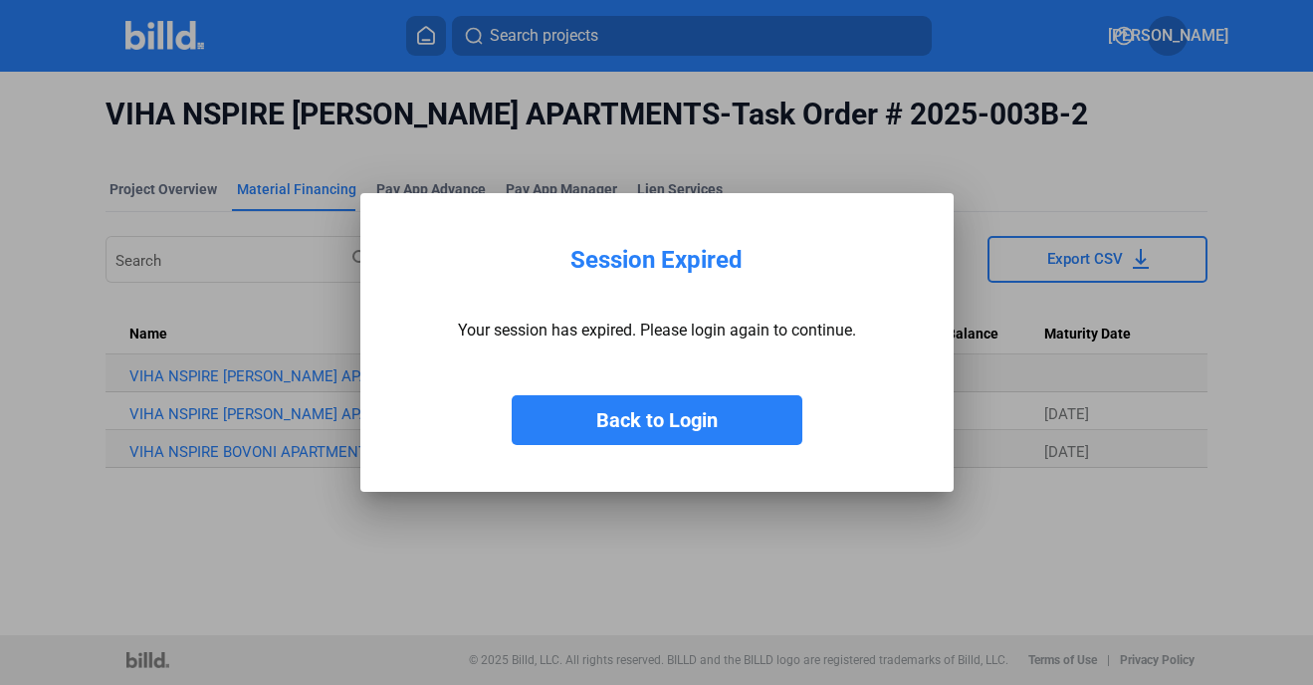
click at [636, 417] on button "Back to Login" at bounding box center [657, 420] width 291 height 50
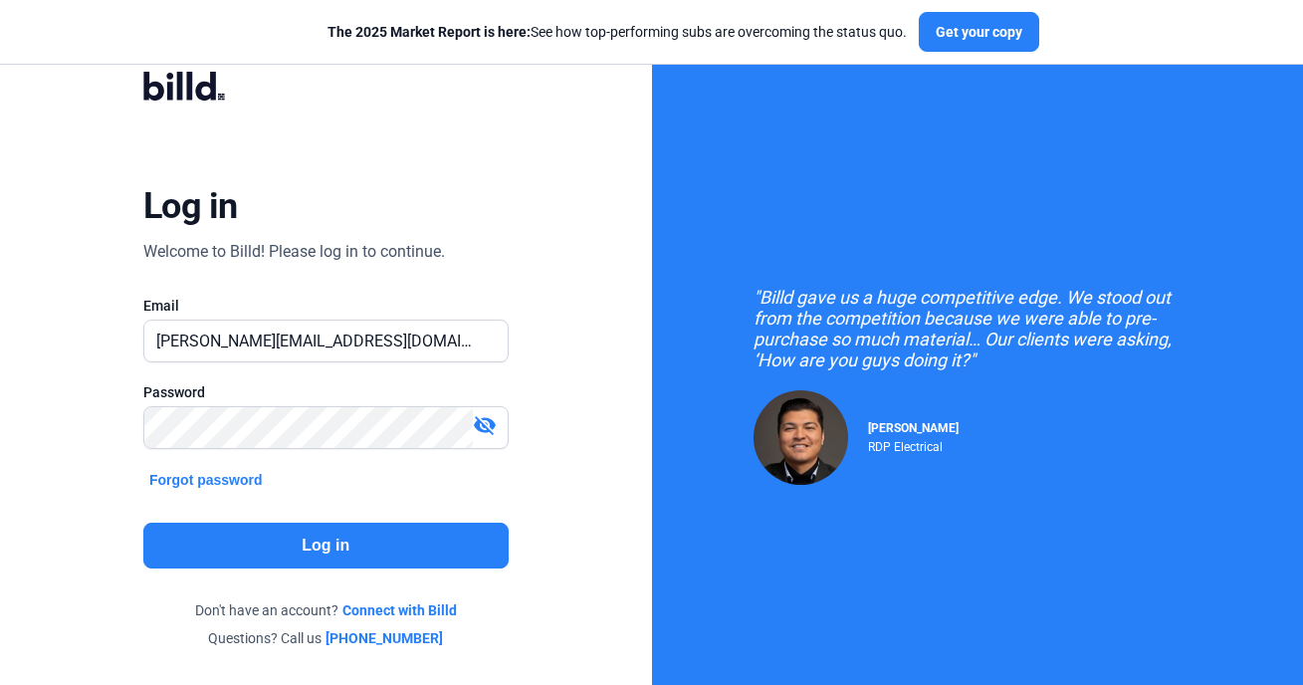
click at [369, 543] on button "Log in" at bounding box center [325, 546] width 365 height 46
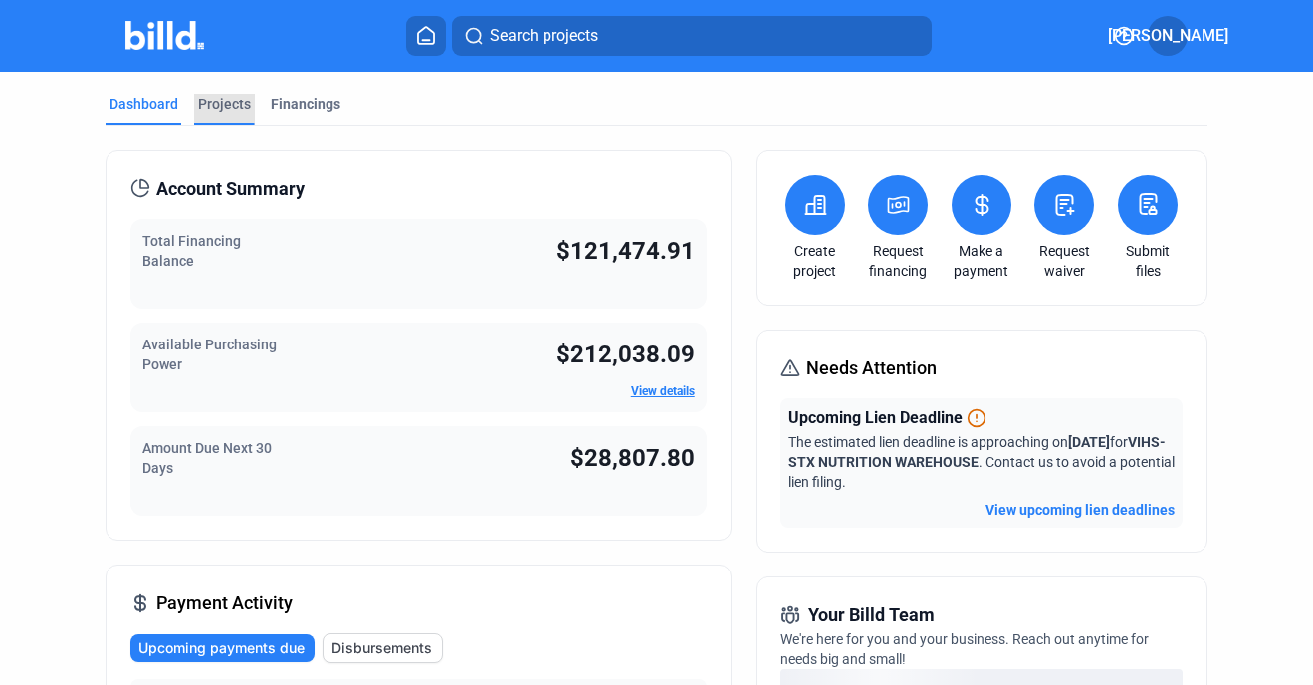
click at [227, 104] on div "Projects" at bounding box center [224, 104] width 53 height 20
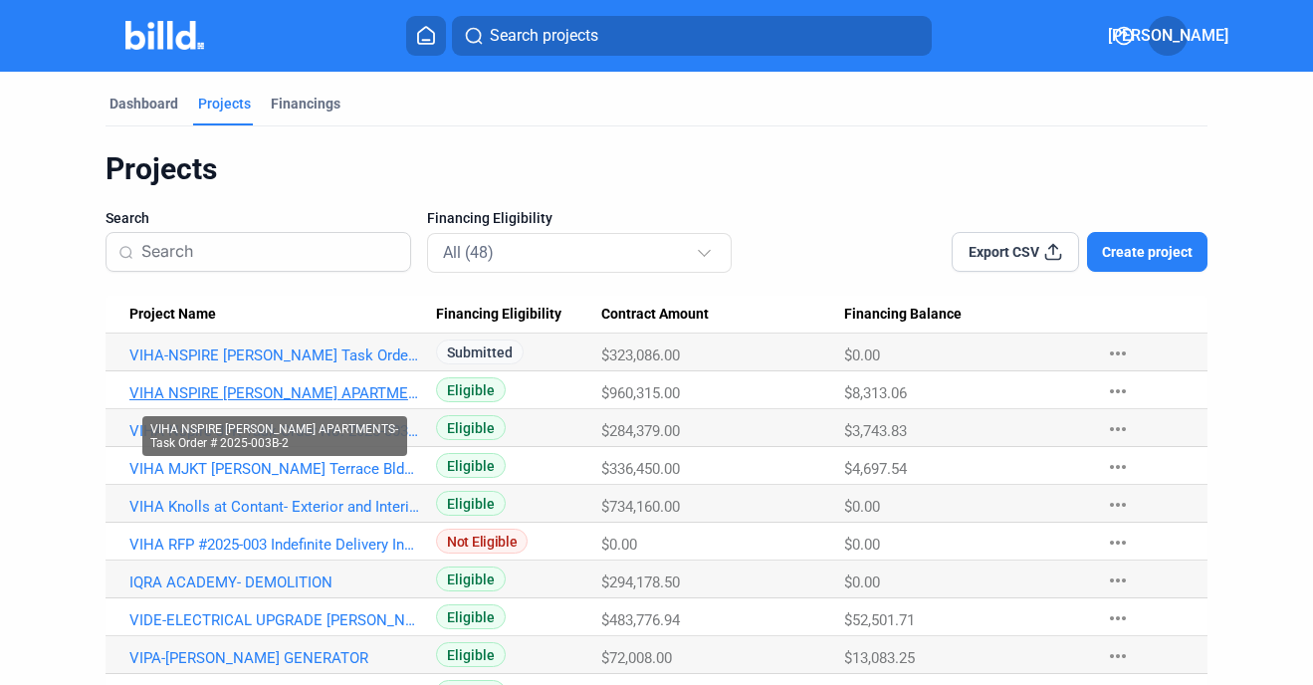
click at [273, 386] on link "VIHA NSPIRE [PERSON_NAME] APARTMENTS-Task Order # 2025-003B-2" at bounding box center [274, 393] width 291 height 18
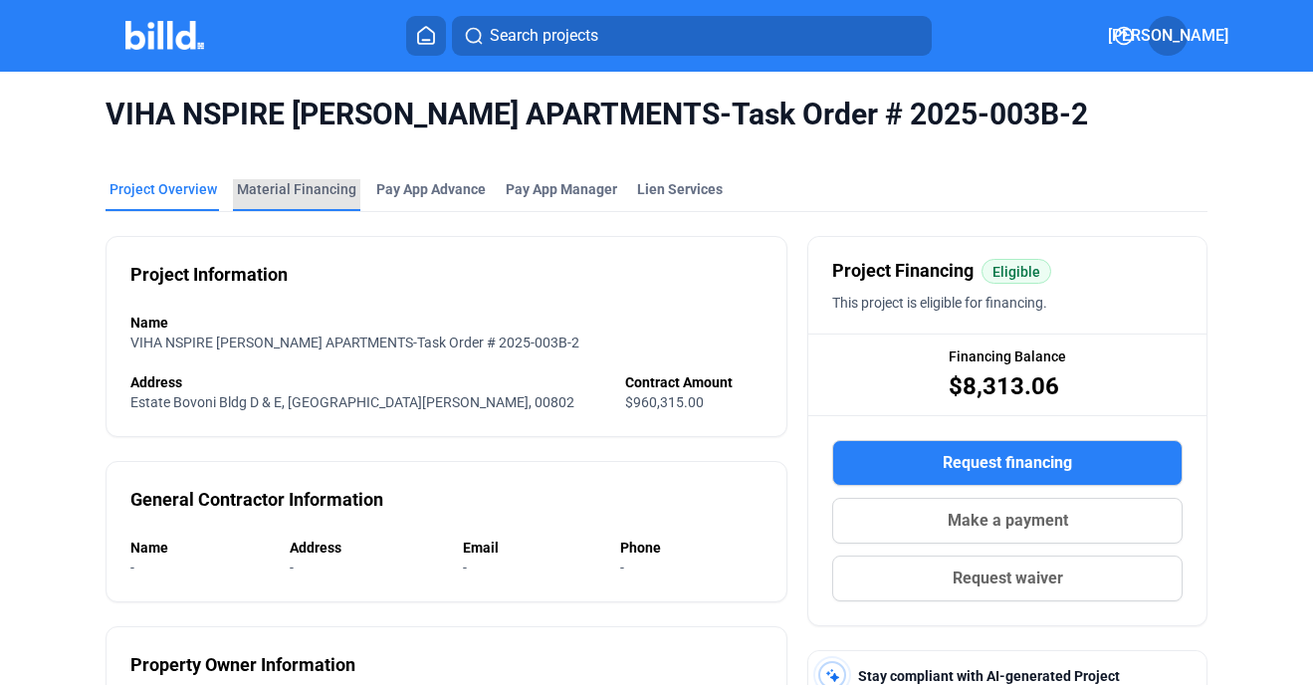
click at [293, 180] on div "Material Financing" at bounding box center [296, 189] width 119 height 20
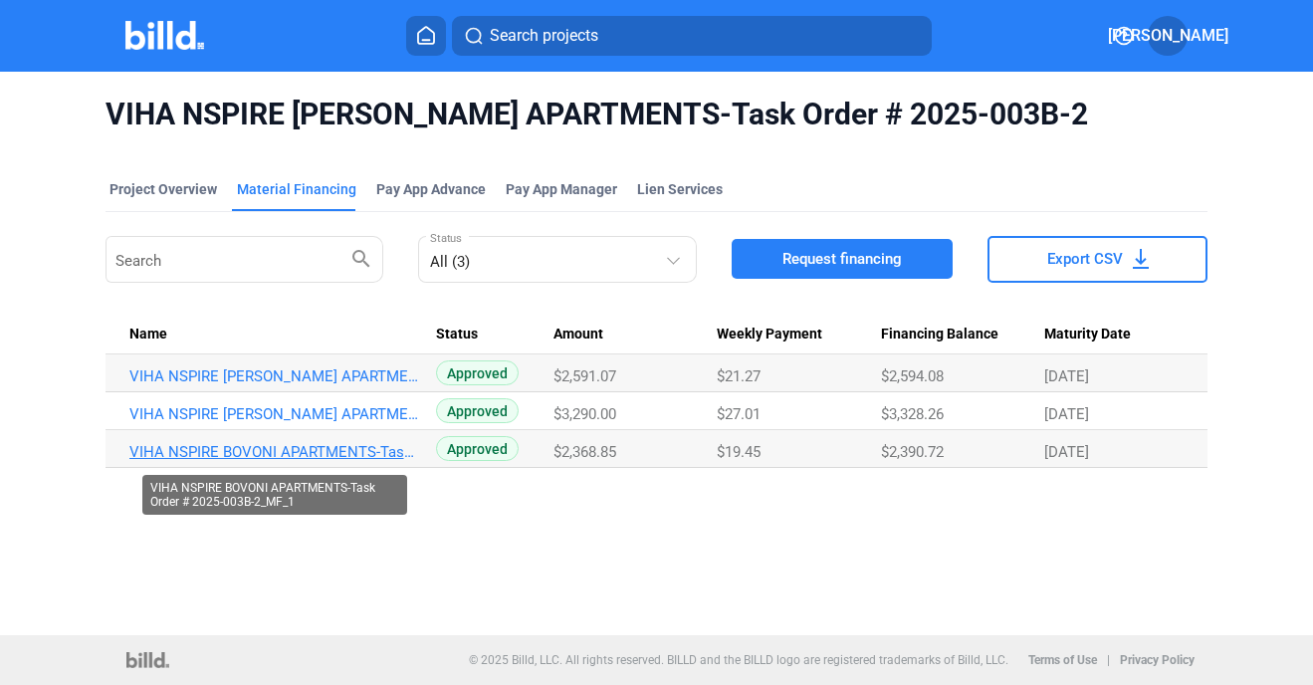
click at [311, 453] on link "VIHA NSPIRE BOVONI APARTMENTS-Task Order # 2025-003B-2_MF_1" at bounding box center [274, 452] width 291 height 18
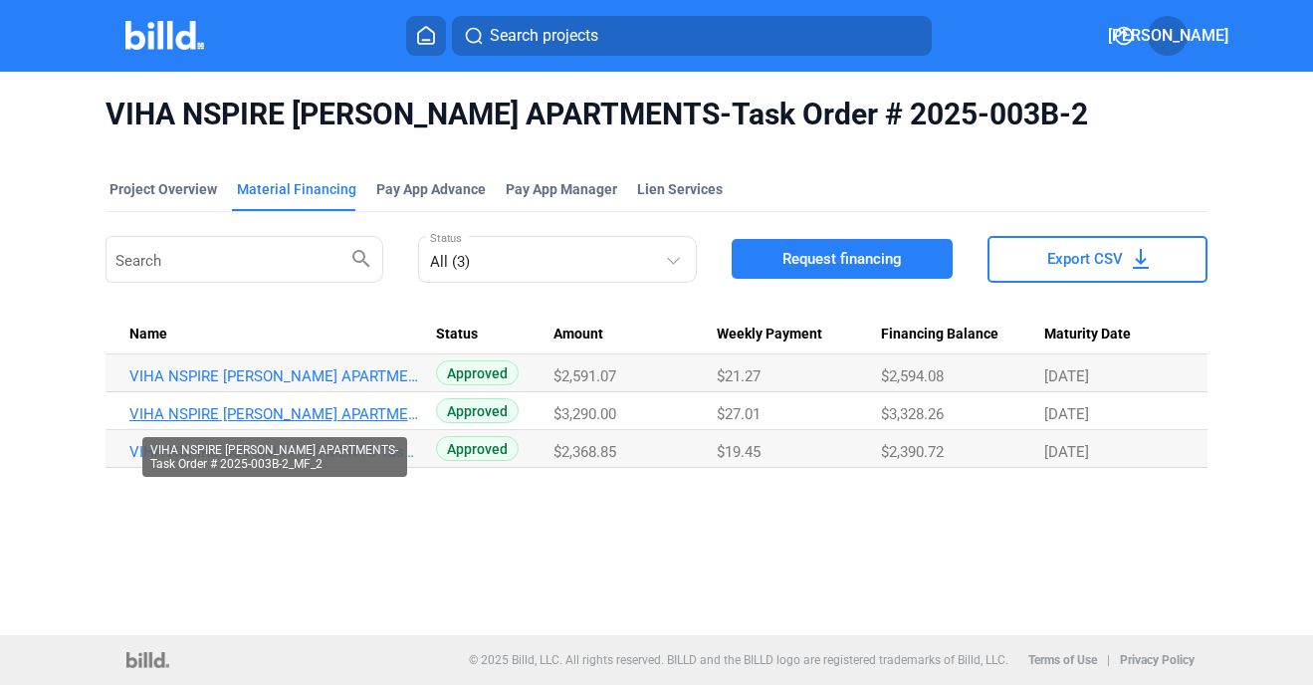
click at [224, 409] on link "VIHA NSPIRE BOVONI APARTMENTS-Task Order # 2025-003B-2_MF_2" at bounding box center [274, 414] width 291 height 18
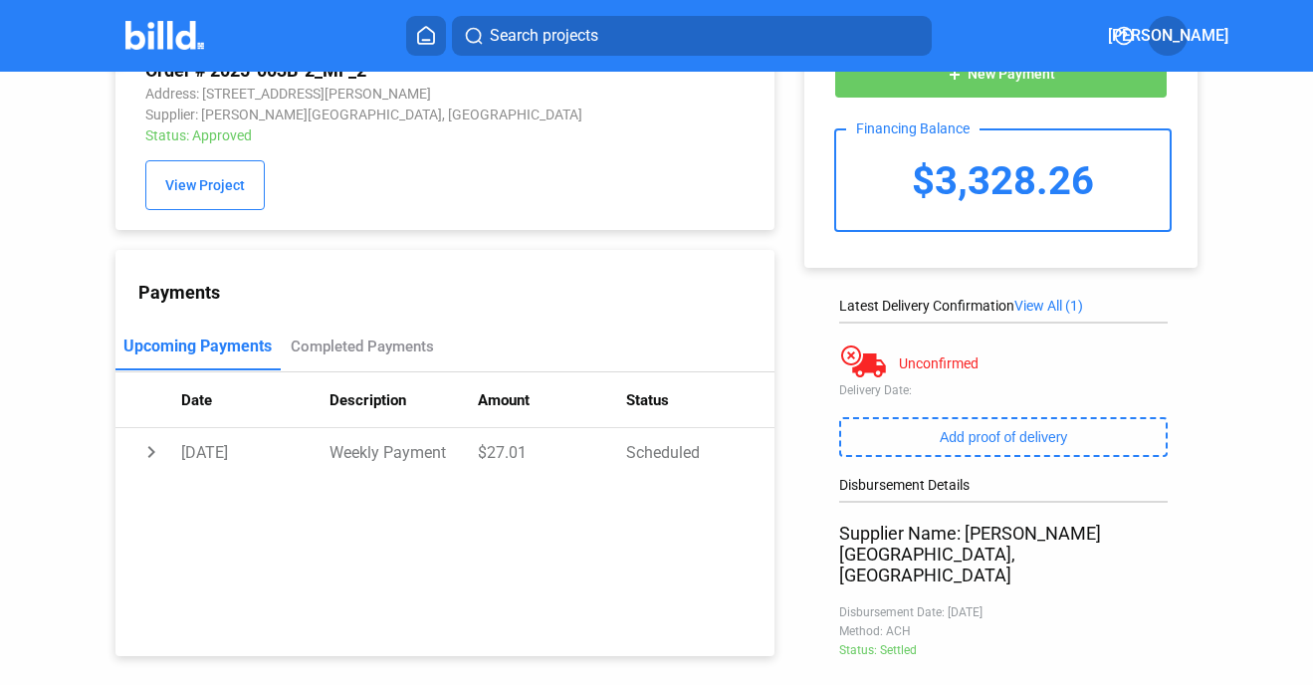
scroll to position [361, 0]
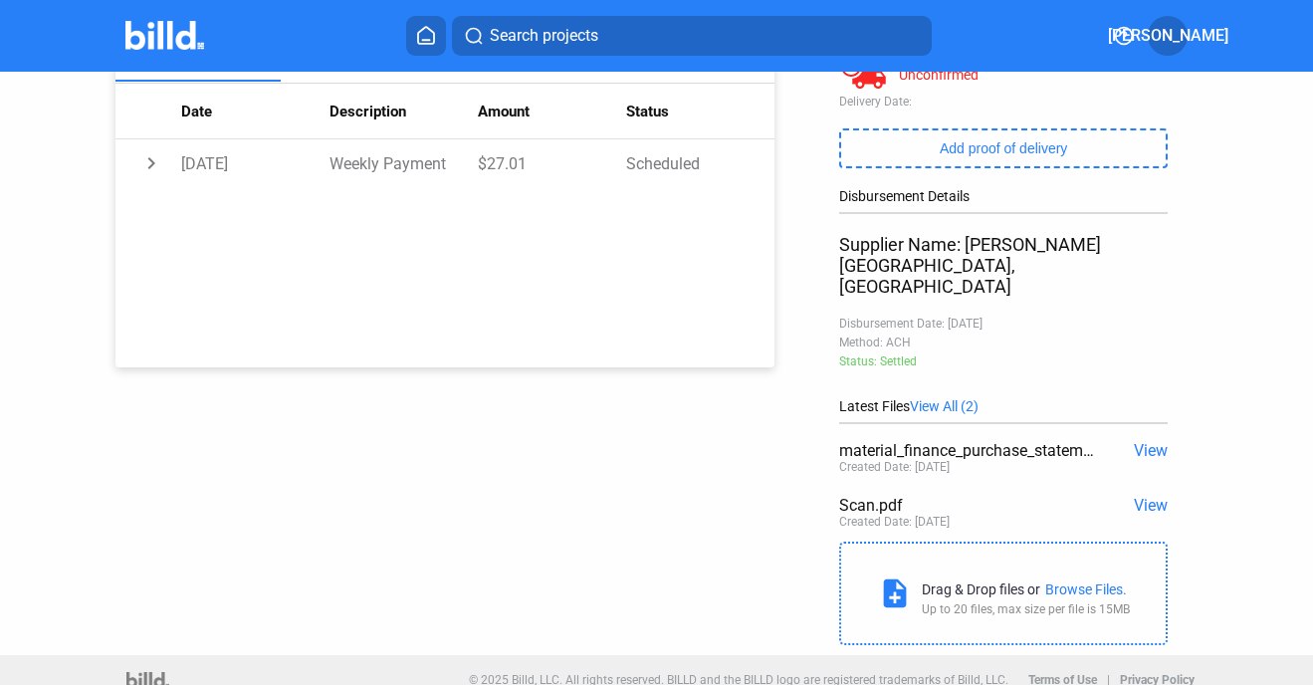
click at [869, 496] on div "Scan.pdf" at bounding box center [970, 505] width 263 height 19
click at [1139, 496] on span "View" at bounding box center [1151, 505] width 34 height 19
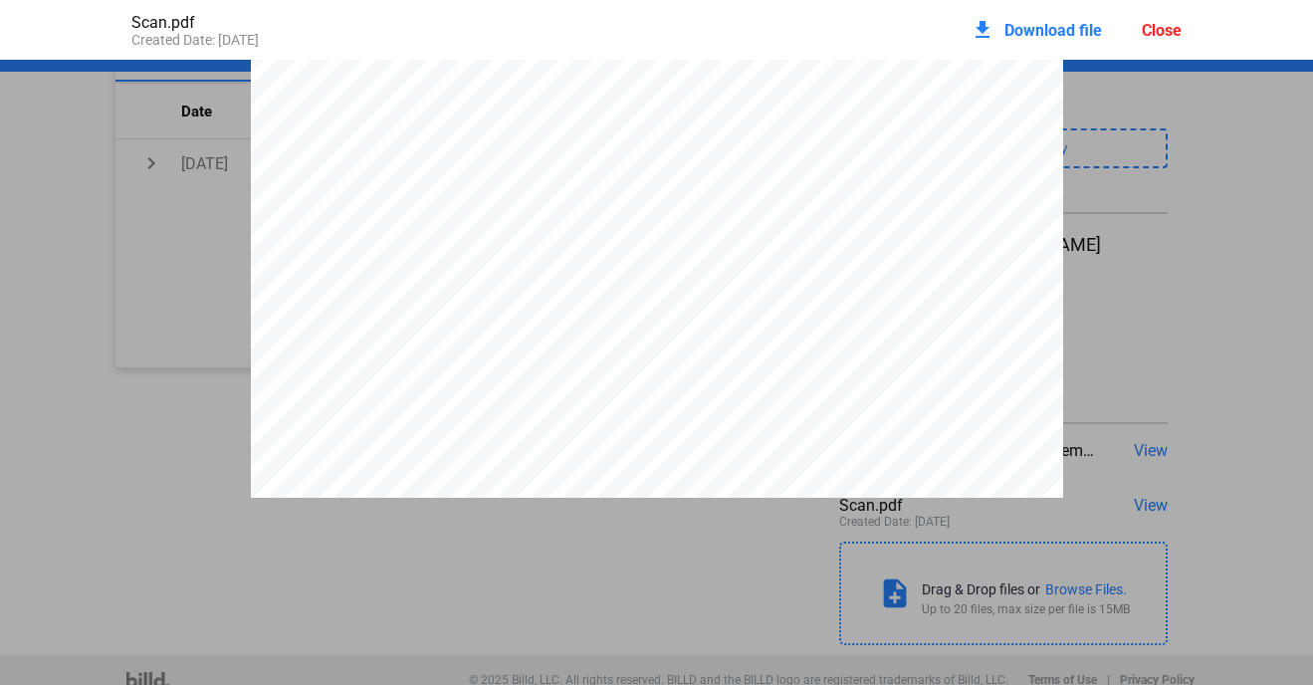
scroll to position [218, 0]
click at [1158, 31] on div "Close" at bounding box center [1162, 30] width 40 height 19
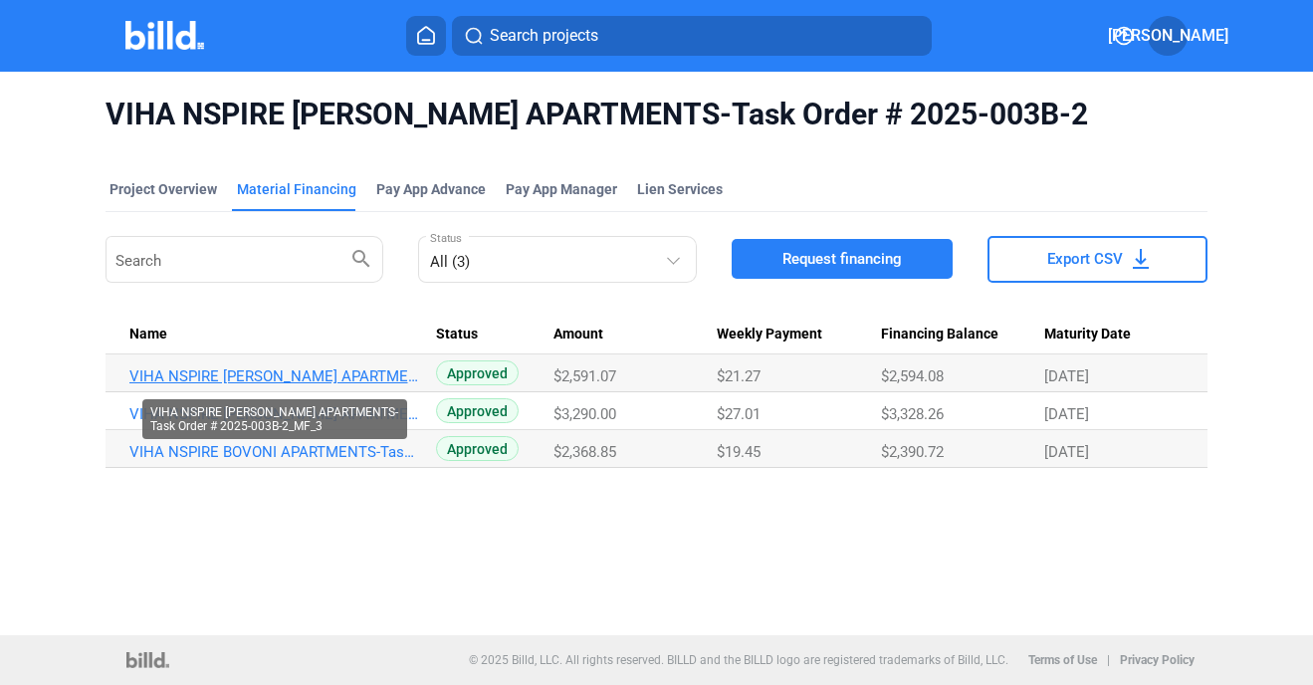
click at [244, 370] on link "VIHA NSPIRE BOVONI APARTMENTS-Task Order # 2025-003B-2_MF_3" at bounding box center [274, 376] width 291 height 18
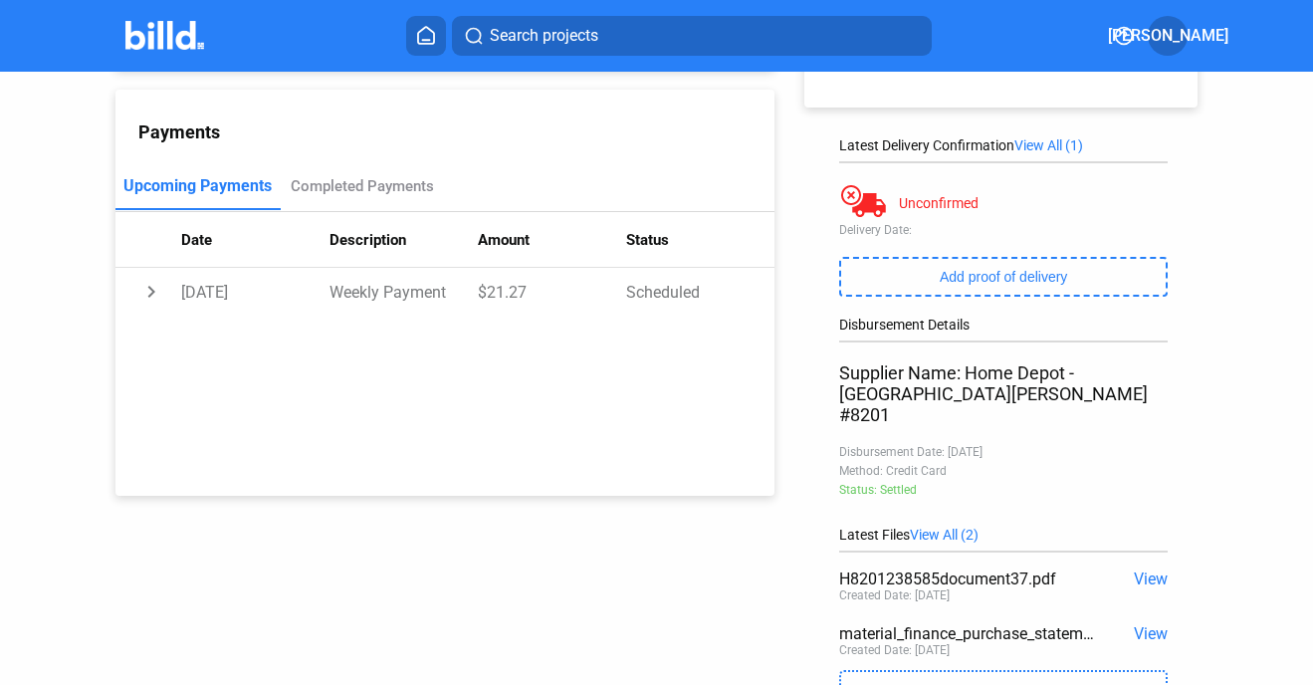
scroll to position [341, 0]
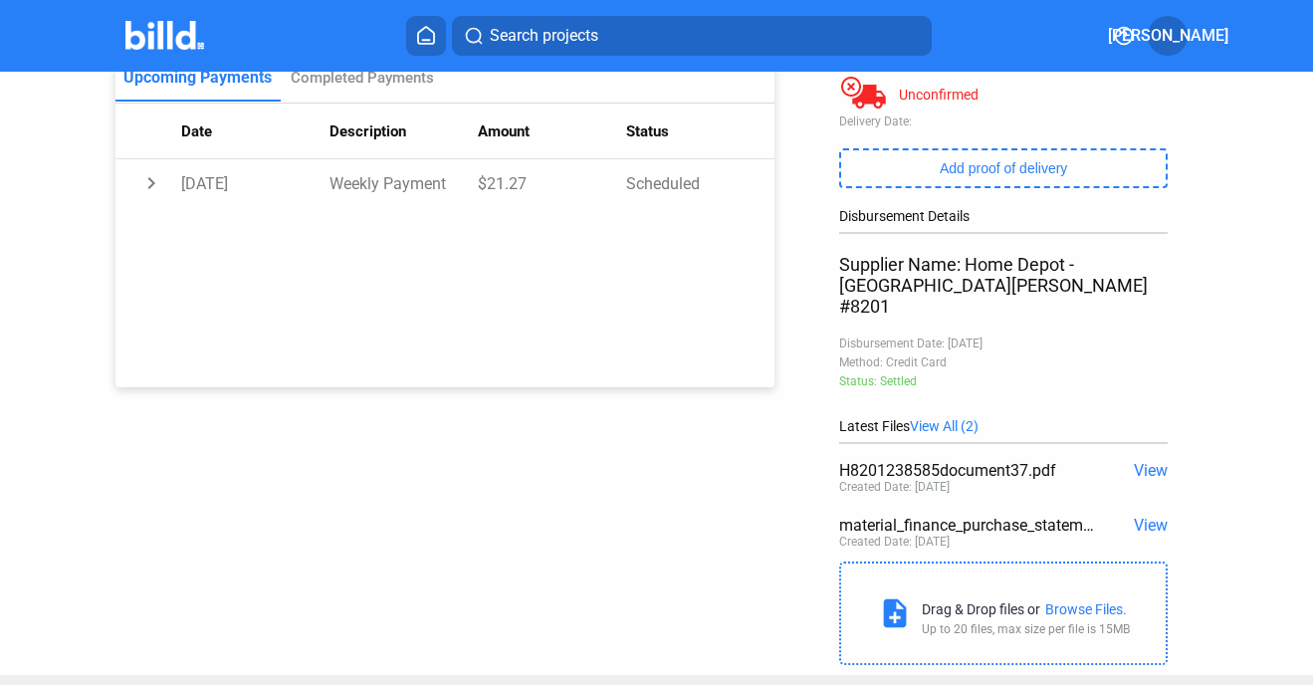
drag, startPoint x: 457, startPoint y: 563, endPoint x: 319, endPoint y: 369, distance: 237.8
click at [454, 560] on div "Purchase: VIHA NSPIRE BOVONI APARTMENTS-Task Order # 2025-003B-2_MF_3 Address: …" at bounding box center [656, 202] width 1181 height 945
